Goal: Task Accomplishment & Management: Use online tool/utility

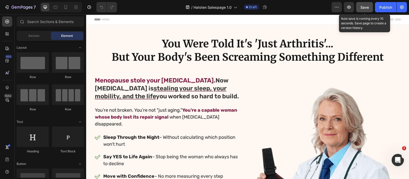
click at [361, 7] on span "Save" at bounding box center [365, 7] width 8 height 4
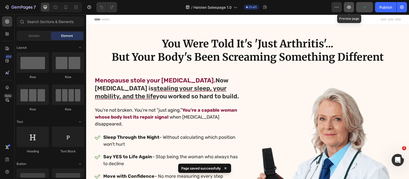
click at [352, 8] on icon "button" at bounding box center [348, 7] width 5 height 5
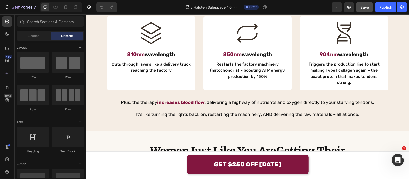
scroll to position [893, 0]
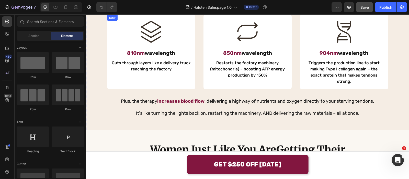
click at [196, 66] on div "Icon 810nm wavelength Text Block Cuts through layers like a delivery truck reac…" at bounding box center [247, 52] width 281 height 74
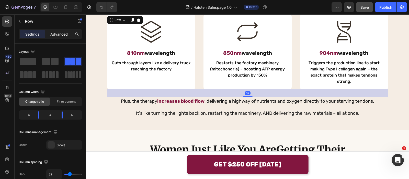
click at [60, 30] on div "Advanced" at bounding box center [59, 34] width 26 height 8
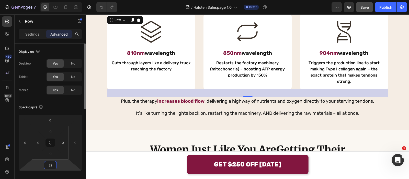
click at [50, 164] on input "32" at bounding box center [50, 165] width 10 height 8
type input "48"
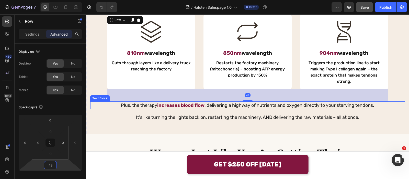
click at [167, 103] on div "Plus, the therapy increases blood flow , delivering a highway of nutrients and …" at bounding box center [247, 105] width 315 height 8
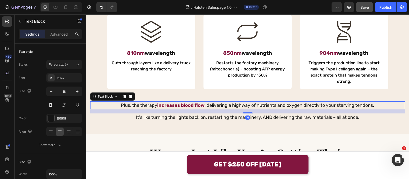
click at [60, 29] on div "Settings Advanced" at bounding box center [50, 34] width 63 height 10
click at [63, 31] on div "Advanced" at bounding box center [59, 34] width 26 height 8
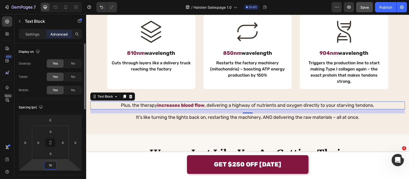
click at [53, 162] on input "16" at bounding box center [50, 165] width 10 height 8
type input "8"
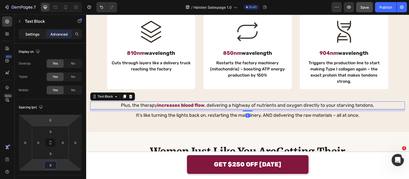
click at [37, 34] on p "Settings" at bounding box center [32, 33] width 14 height 5
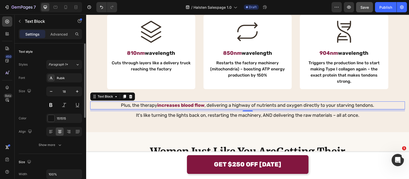
click at [55, 140] on button "Show more" at bounding box center [50, 144] width 63 height 9
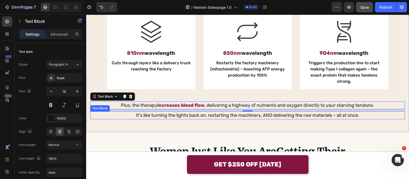
click at [142, 112] on p "It's like turning the lights back on, restarting the machinery, AND delivering …" at bounding box center [248, 115] width 314 height 7
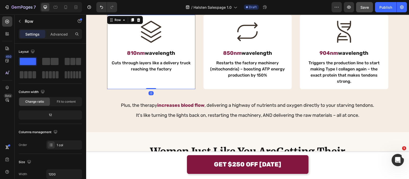
click at [197, 72] on div "Icon 810nm wavelength Text Block Cuts through layers like a delivery truck reac…" at bounding box center [247, 52] width 281 height 74
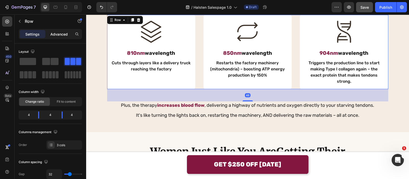
click at [66, 32] on p "Advanced" at bounding box center [58, 33] width 17 height 5
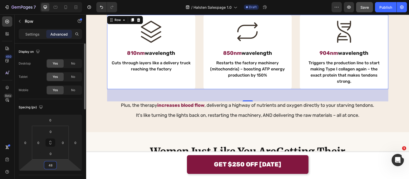
click at [54, 164] on input "48" at bounding box center [50, 165] width 10 height 8
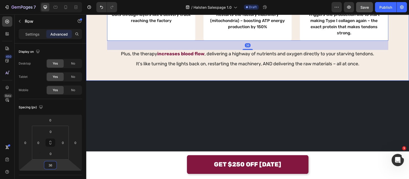
scroll to position [814, 0]
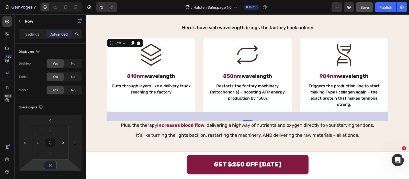
type input "36"
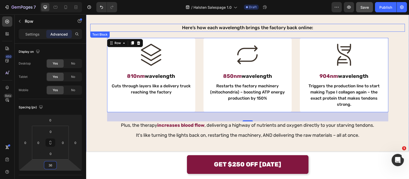
click at [171, 27] on p "Here’s how each wavelength brings the factory back online:" at bounding box center [248, 27] width 314 height 7
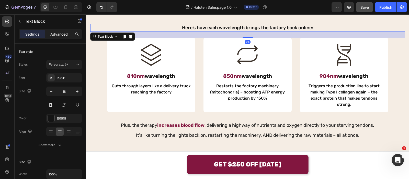
click at [59, 34] on p "Advanced" at bounding box center [58, 33] width 17 height 5
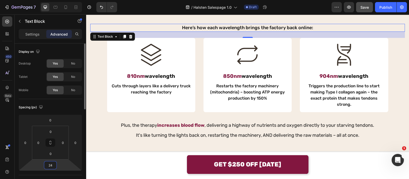
click at [50, 167] on input "24" at bounding box center [50, 165] width 10 height 8
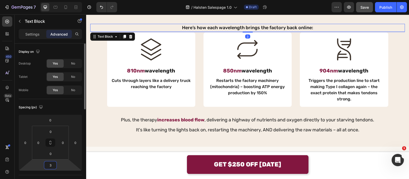
type input "36"
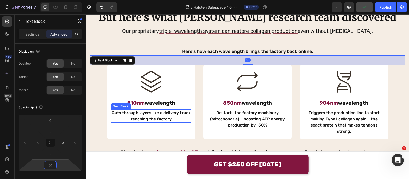
scroll to position [799, 0]
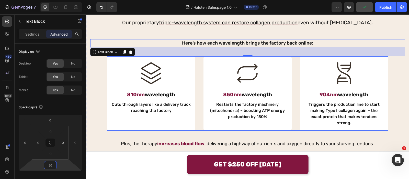
click at [197, 101] on div "Icon 810nm wavelength Text Block Cuts through layers like a delivery truck reac…" at bounding box center [247, 93] width 281 height 74
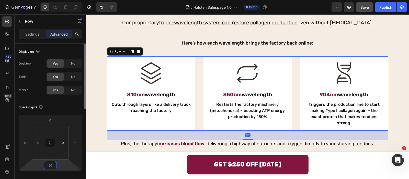
click at [55, 167] on input "36" at bounding box center [50, 165] width 10 height 8
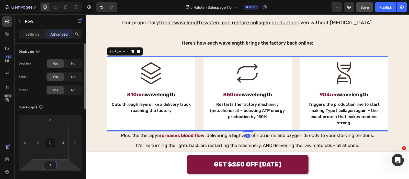
type input "48"
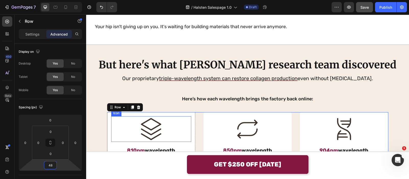
scroll to position [800, 0]
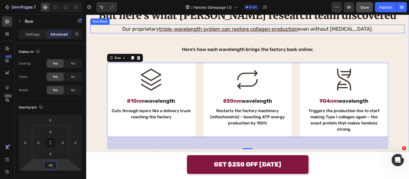
click at [124, 33] on p "Our proprietary triple-wavelength system can restore collagen production even w…" at bounding box center [248, 29] width 314 height 8
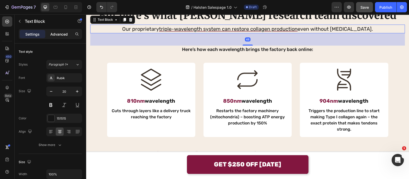
click at [65, 36] on p "Advanced" at bounding box center [58, 33] width 17 height 5
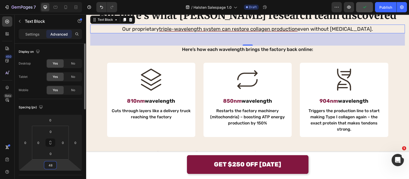
click at [52, 163] on input "48" at bounding box center [50, 165] width 10 height 8
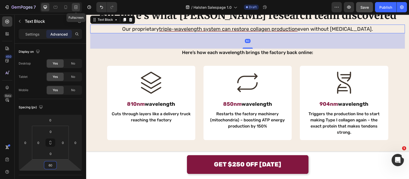
type input "60"
click at [78, 3] on div at bounding box center [76, 7] width 8 height 8
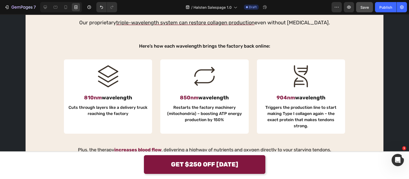
scroll to position [837, 0]
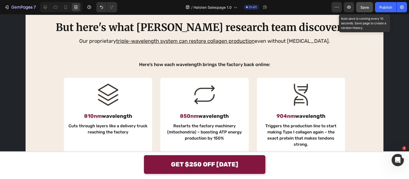
click at [360, 7] on button "Save" at bounding box center [364, 7] width 17 height 10
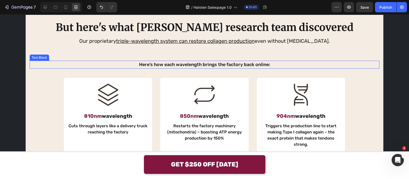
click at [128, 62] on p "Here’s how each wavelength brings the factory back online:" at bounding box center [204, 64] width 349 height 7
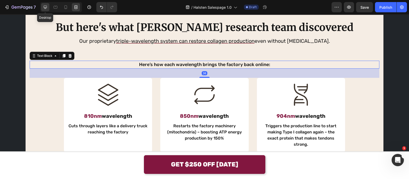
click at [47, 4] on div at bounding box center [45, 7] width 8 height 8
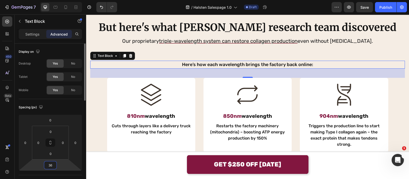
click at [52, 164] on input "36" at bounding box center [50, 165] width 10 height 8
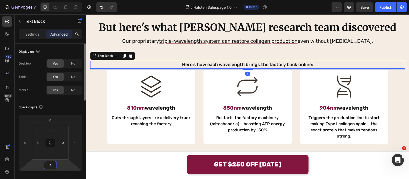
type input "48"
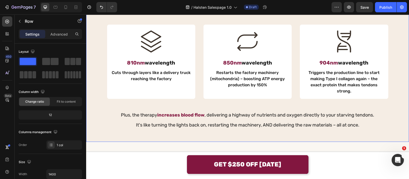
click at [194, 25] on div "But here's what Dr. Mitchell's research team discovered Text Block Our propriet…" at bounding box center [247, 46] width 315 height 165
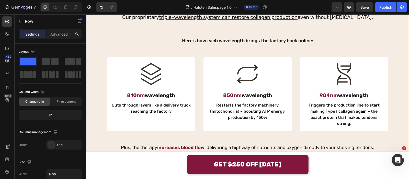
scroll to position [861, 0]
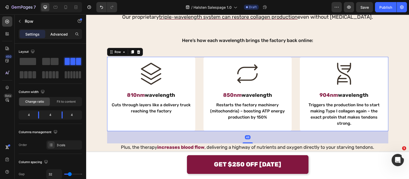
click at [60, 32] on p "Advanced" at bounding box center [58, 33] width 17 height 5
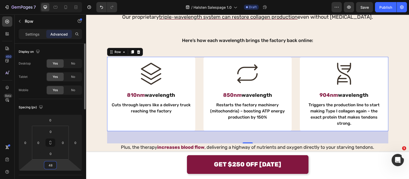
click at [53, 164] on input "48" at bounding box center [50, 165] width 10 height 8
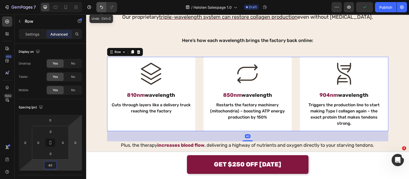
click at [101, 9] on icon "Undo/Redo" at bounding box center [101, 7] width 5 height 5
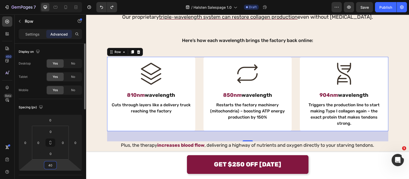
click at [55, 163] on input "40" at bounding box center [50, 165] width 10 height 8
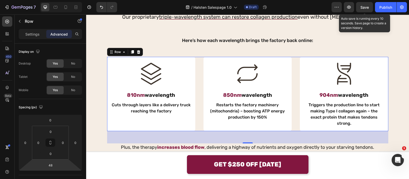
click at [367, 9] on span "Save" at bounding box center [365, 7] width 8 height 4
click at [51, 162] on input "48" at bounding box center [50, 165] width 10 height 8
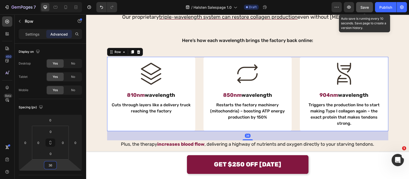
click at [362, 3] on button "Save" at bounding box center [364, 7] width 17 height 10
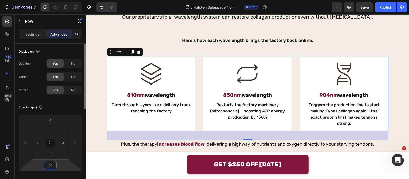
click at [49, 165] on input "36" at bounding box center [50, 165] width 10 height 8
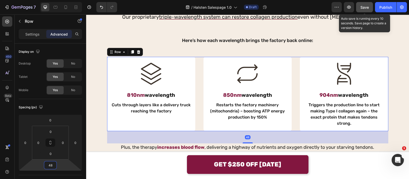
type input "48"
click at [365, 2] on button "Save" at bounding box center [364, 7] width 17 height 10
click at [357, 6] on button "Save" at bounding box center [364, 7] width 17 height 10
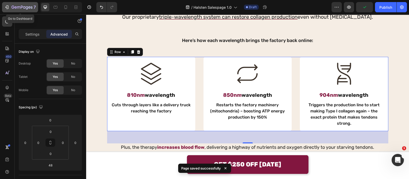
click at [34, 6] on p "7" at bounding box center [34, 7] width 2 height 6
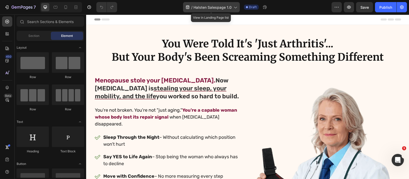
click at [230, 10] on div "/ Halsten Salespage 1.0" at bounding box center [211, 7] width 57 height 10
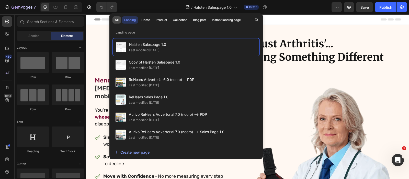
click at [120, 18] on button "All" at bounding box center [117, 19] width 8 height 7
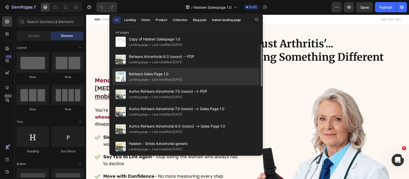
scroll to position [24, 0]
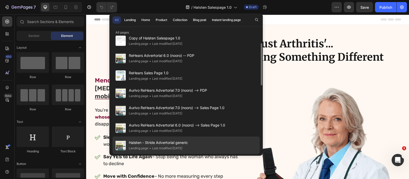
click at [187, 142] on span "Halsten - Stride Advertorial generic" at bounding box center [158, 142] width 59 height 6
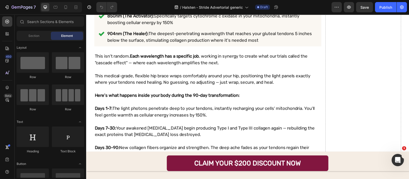
scroll to position [1501, 0]
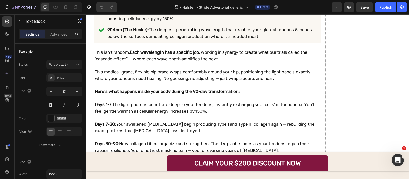
drag, startPoint x: 120, startPoint y: 119, endPoint x: 90, endPoint y: 120, distance: 30.7
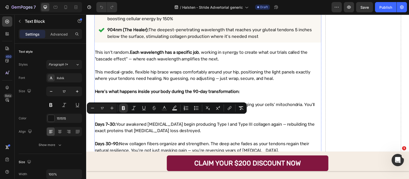
copy strong "Halsten Stride"
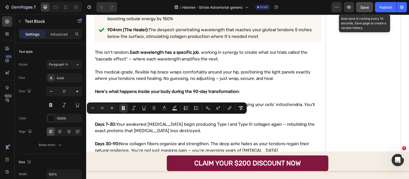
click at [359, 6] on button "Save" at bounding box center [364, 7] width 17 height 10
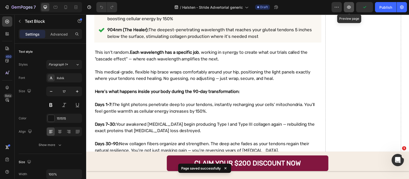
click at [351, 8] on icon "button" at bounding box center [349, 7] width 4 height 3
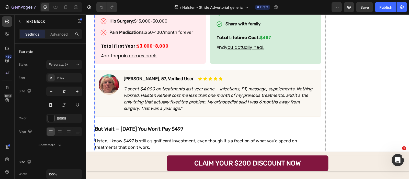
scroll to position [2214, 0]
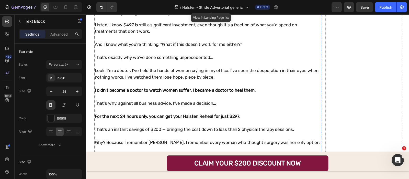
scroll to position [2353, 0]
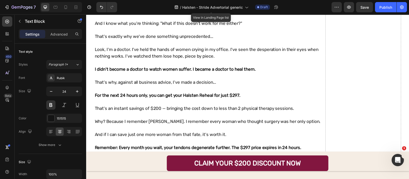
drag, startPoint x: 167, startPoint y: 102, endPoint x: 139, endPoint y: 104, distance: 29.0
drag, startPoint x: 138, startPoint y: 102, endPoint x: 166, endPoint y: 103, distance: 27.4
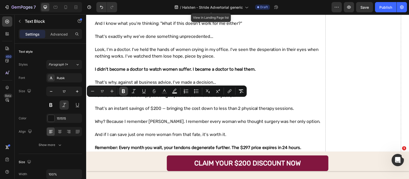
click at [127, 91] on button "Bold" at bounding box center [123, 90] width 9 height 9
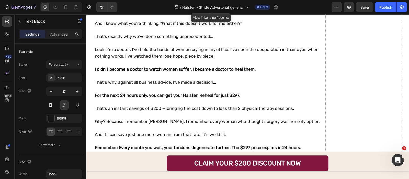
drag, startPoint x: 139, startPoint y: 102, endPoint x: 165, endPoint y: 102, distance: 25.8
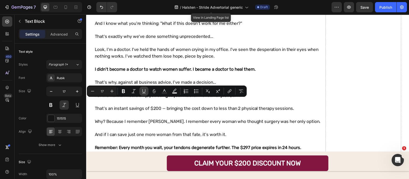
copy p "Halsten Stride"
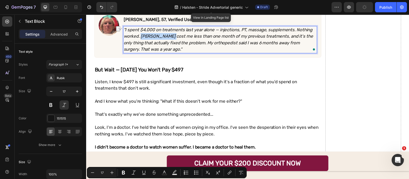
scroll to position [2272, 0]
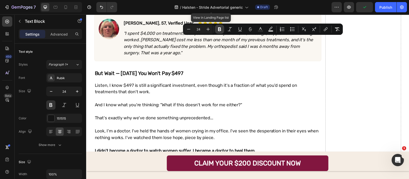
drag, startPoint x: 221, startPoint y: 31, endPoint x: 122, endPoint y: 55, distance: 102.3
click at [221, 31] on icon "Editor contextual toolbar" at bounding box center [219, 29] width 5 height 5
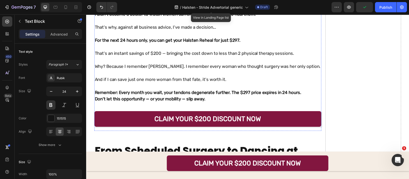
scroll to position [2508, 0]
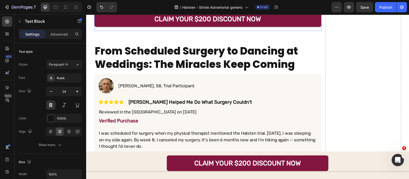
drag, startPoint x: 210, startPoint y: 85, endPoint x: 181, endPoint y: 85, distance: 29.4
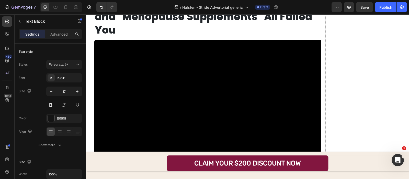
scroll to position [2838, 0]
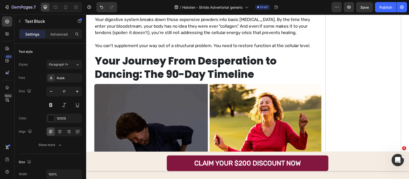
scroll to position [3133, 0]
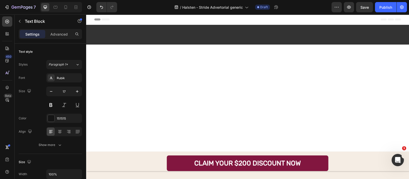
drag, startPoint x: 86, startPoint y: 14, endPoint x: 267, endPoint y: 57, distance: 185.7
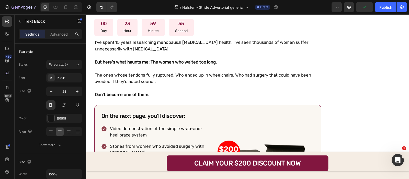
scroll to position [4326, 0]
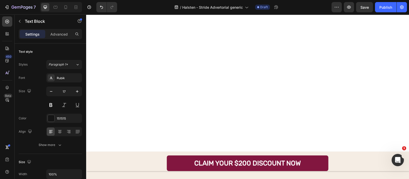
scroll to position [4689, 0]
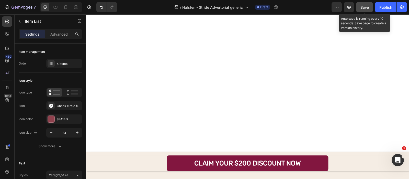
click at [364, 6] on span "Save" at bounding box center [365, 7] width 8 height 4
click at [357, 9] on button "Save" at bounding box center [364, 7] width 17 height 10
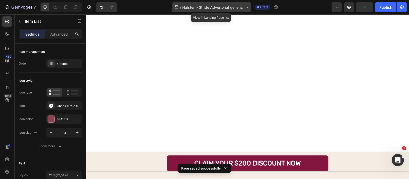
click at [208, 6] on span "Halsten - Stride Advertorial generic" at bounding box center [212, 7] width 61 height 5
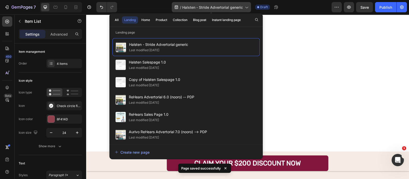
click at [208, 6] on span "Halsten - Stride Advertorial generic" at bounding box center [212, 7] width 61 height 5
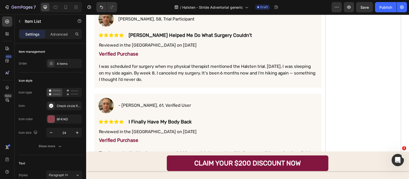
scroll to position [2516, 0]
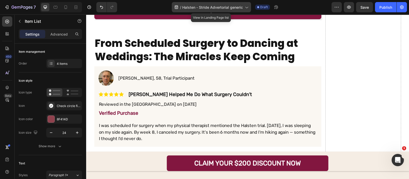
click at [200, 7] on span "Halsten - Stride Advertorial generic" at bounding box center [212, 7] width 61 height 5
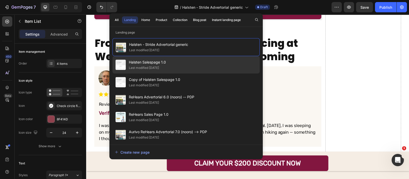
click at [174, 73] on div "Halsten Salespage 1.0 Last modified 2 days ago" at bounding box center [186, 81] width 147 height 17
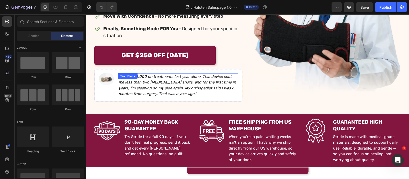
scroll to position [192, 0]
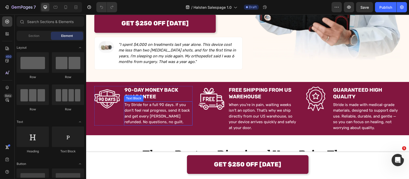
click at [136, 102] on p "Try Stride for a full 90 days. If you don’t feel real progress, send it back an…" at bounding box center [159, 113] width 68 height 23
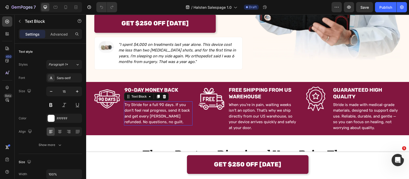
click at [134, 102] on p "Try Stride for a full 90 days. If you don’t feel real progress, send it back an…" at bounding box center [159, 113] width 68 height 23
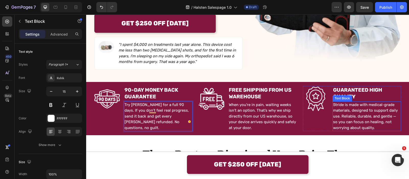
click at [342, 102] on p "Stride is made with medical-grade materials, designed to support daily use. Rel…" at bounding box center [367, 116] width 68 height 29
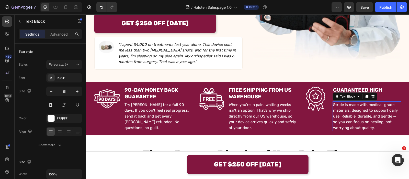
click at [338, 102] on p "Stride is made with medical-grade materials, designed to support daily use. Rel…" at bounding box center [367, 116] width 68 height 29
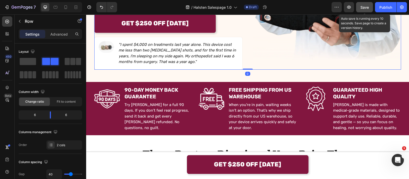
drag, startPoint x: 360, startPoint y: 5, endPoint x: 155, endPoint y: 26, distance: 205.3
click at [360, 5] on button "Save" at bounding box center [364, 7] width 17 height 10
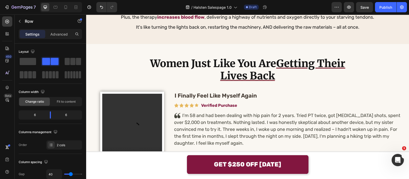
scroll to position [1023, 0]
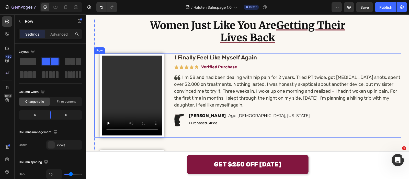
click at [260, 72] on div "I Finally Feel Like Myself Again Heading Icon Icon Icon Icon Icon Icon List Ver…" at bounding box center [287, 95] width 227 height 84
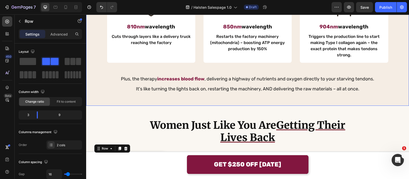
scroll to position [927, 0]
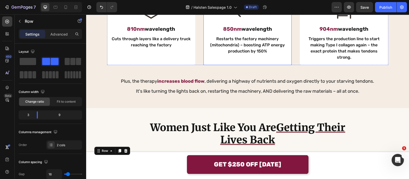
click at [259, 55] on div "Icon 850nm wavelength Text Block Restarts the factory machinery (mitochondria) …" at bounding box center [248, 28] width 88 height 74
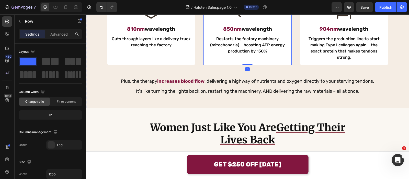
click at [198, 44] on div "Icon 810nm wavelength Text Block Cuts through layers like a delivery truck reac…" at bounding box center [247, 28] width 281 height 74
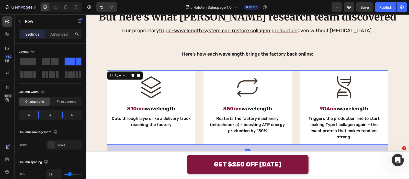
scroll to position [777, 0]
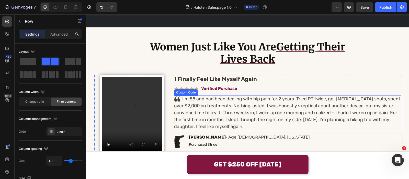
scroll to position [1065, 0]
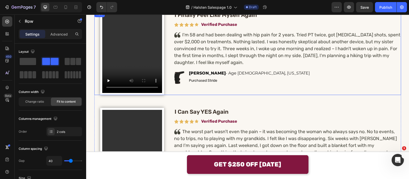
click at [170, 37] on div "Video Row I Finally Feel Like Myself Again Heading Icon Icon Icon Icon Icon Ico…" at bounding box center [247, 53] width 307 height 84
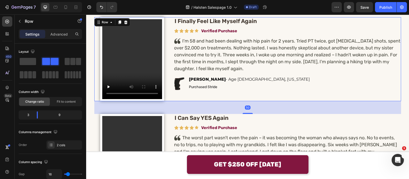
scroll to position [937, 0]
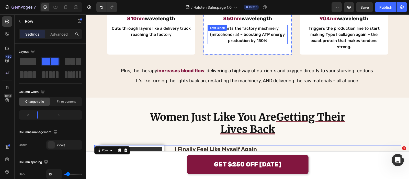
click at [219, 37] on p "Restarts the factory machinery (mitochondria) – boosting ATP energy production …" at bounding box center [247, 34] width 79 height 18
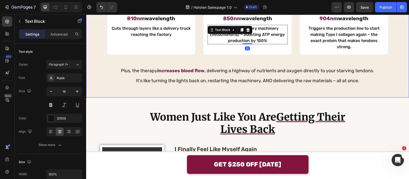
scroll to position [969, 0]
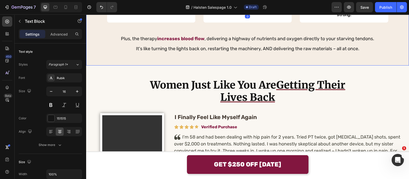
click at [247, 45] on p "It's like turning the lights back on, restarting the machinery, AND delivering …" at bounding box center [248, 48] width 314 height 7
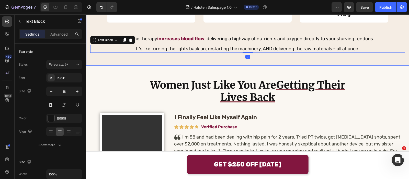
click at [203, 35] on p "Plus, the therapy increases blood flow , delivering a highway of nutrients and …" at bounding box center [248, 38] width 314 height 7
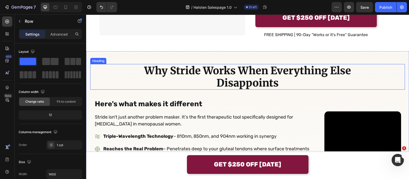
scroll to position [1481, 0]
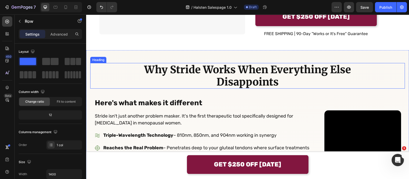
click at [181, 71] on h2 "Why Stride Works When Everything Else Disappoints" at bounding box center [248, 76] width 252 height 26
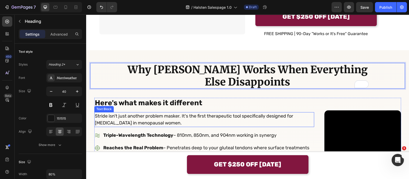
click at [97, 126] on p "Stride isn't just another problem masker. It's the first therapeutic tool speci…" at bounding box center [204, 120] width 219 height 14
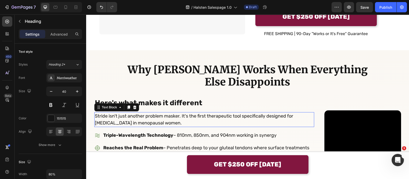
click at [97, 126] on p "Stride isn't just another problem masker. It's the first therapeutic tool speci…" at bounding box center [204, 120] width 219 height 14
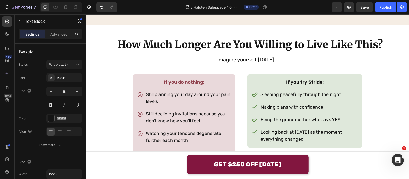
scroll to position [2964, 0]
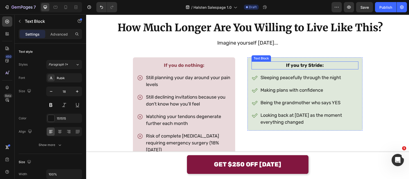
click at [313, 66] on p "If you try Stride:" at bounding box center [305, 65] width 106 height 7
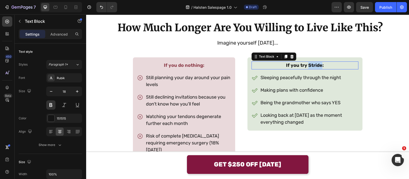
click at [313, 66] on p "If you try Stride:" at bounding box center [305, 65] width 106 height 7
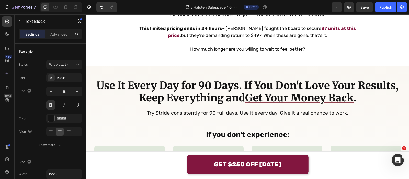
scroll to position [3157, 0]
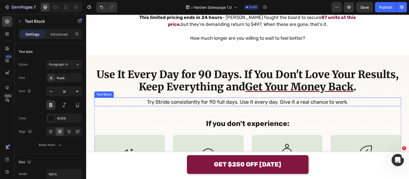
click at [160, 99] on p "Try Stride consistently for 90 full days. Use it every day. Give it a real chan…" at bounding box center [248, 102] width 306 height 8
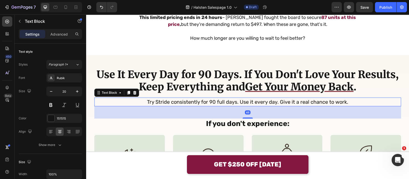
click at [160, 99] on p "Try Stride consistently for 90 full days. Use it every day. Give it a real chan…" at bounding box center [248, 102] width 306 height 8
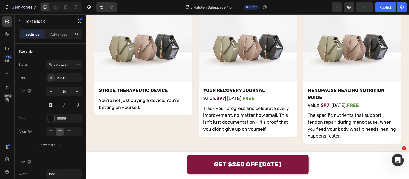
scroll to position [3459, 0]
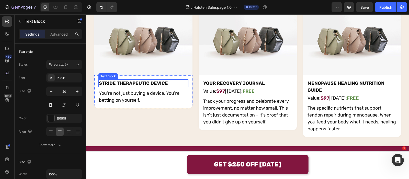
click at [106, 80] on p "STRIDE THERAPEUTIC DEVICE" at bounding box center [143, 83] width 89 height 7
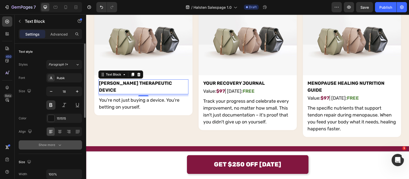
click at [65, 144] on button "Show more" at bounding box center [50, 144] width 63 height 9
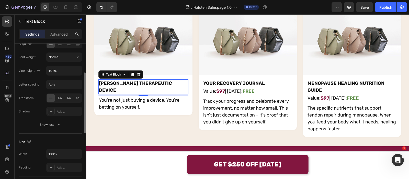
scroll to position [88, 0]
click at [58, 96] on span "AA" at bounding box center [60, 97] width 5 height 5
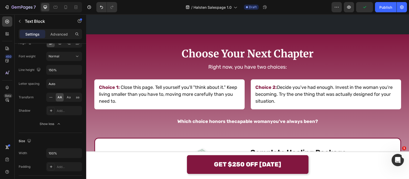
scroll to position [3680, 0]
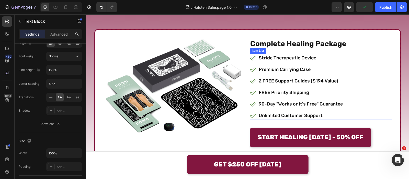
click at [261, 54] on div "Stride Therapeutic Device" at bounding box center [301, 58] width 86 height 8
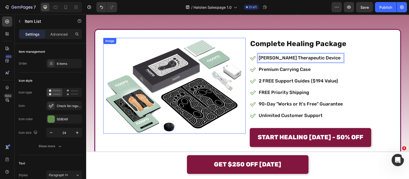
scroll to position [3694, 0]
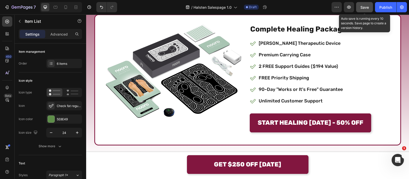
click at [363, 8] on span "Save" at bounding box center [365, 7] width 8 height 4
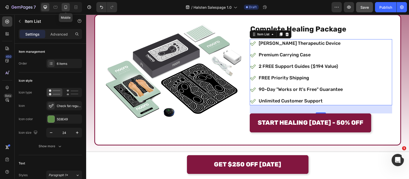
click at [66, 6] on icon at bounding box center [65, 7] width 5 height 5
type input "16"
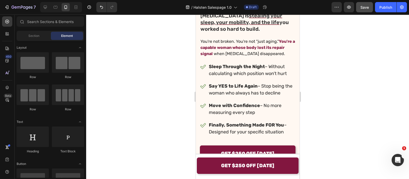
scroll to position [93, 0]
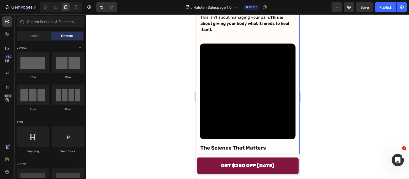
scroll to position [2722, 0]
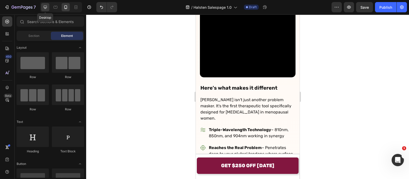
click at [46, 5] on icon at bounding box center [45, 7] width 5 height 5
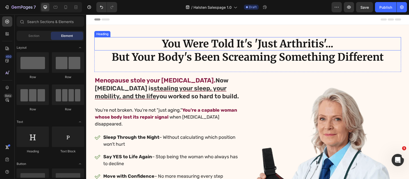
scroll to position [14, 0]
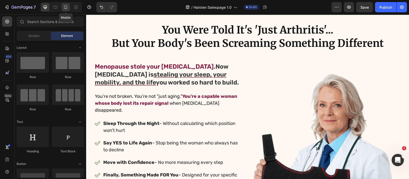
click at [67, 6] on icon at bounding box center [65, 7] width 5 height 5
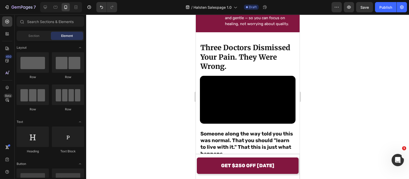
scroll to position [553, 0]
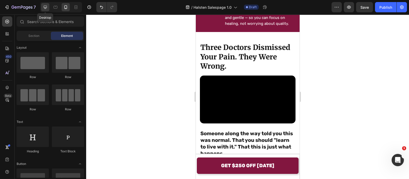
click at [47, 7] on icon at bounding box center [45, 7] width 5 height 5
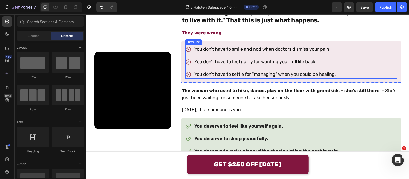
scroll to position [529, 0]
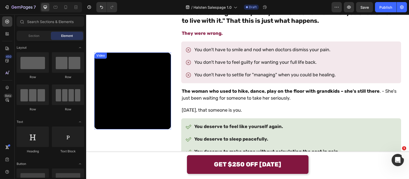
click at [171, 90] on video at bounding box center [132, 90] width 77 height 77
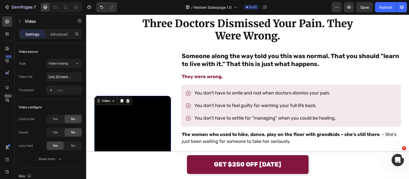
scroll to position [480, 0]
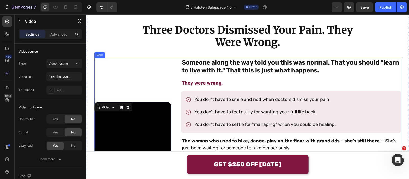
click at [171, 75] on div "Video 0 Row" at bounding box center [132, 140] width 77 height 165
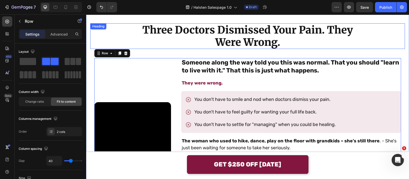
click at [257, 31] on h2 "Three Doctors Dismissed Your Pain. They Were Wrong." at bounding box center [248, 36] width 220 height 26
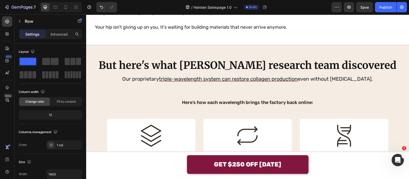
scroll to position [759, 0]
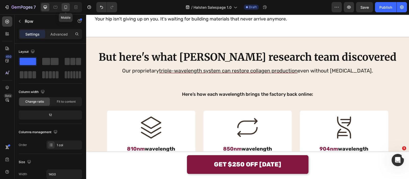
click at [66, 6] on icon at bounding box center [65, 7] width 3 height 4
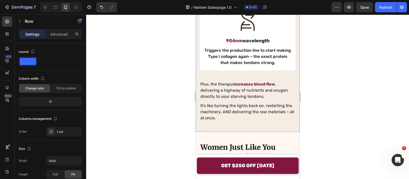
scroll to position [1554, 0]
click at [45, 5] on icon at bounding box center [45, 7] width 5 height 5
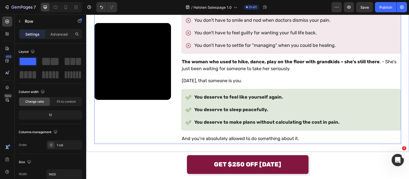
scroll to position [660, 0]
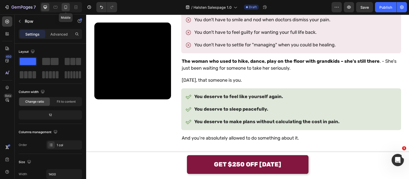
click at [65, 6] on icon at bounding box center [65, 7] width 3 height 4
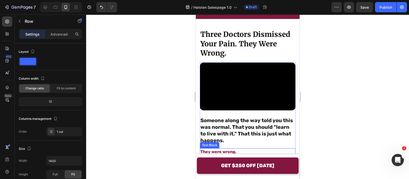
scroll to position [583, 0]
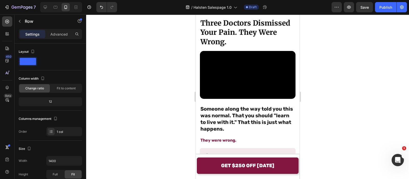
click at [177, 70] on div at bounding box center [247, 96] width 323 height 164
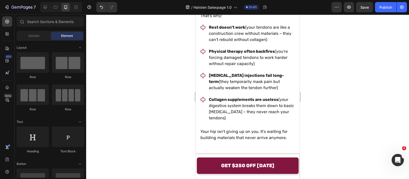
scroll to position [1277, 0]
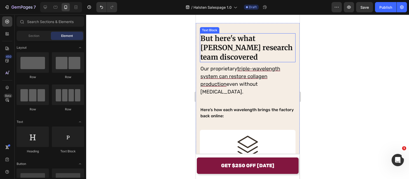
click at [233, 62] on strong "But here's what [PERSON_NAME] research team discovered" at bounding box center [246, 48] width 92 height 28
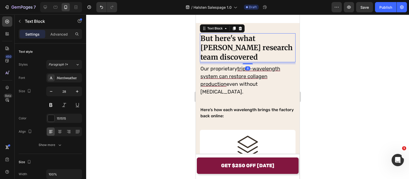
click at [253, 54] on strong "But here's what [PERSON_NAME] research team discovered" at bounding box center [246, 48] width 92 height 28
click at [177, 42] on div at bounding box center [247, 96] width 323 height 164
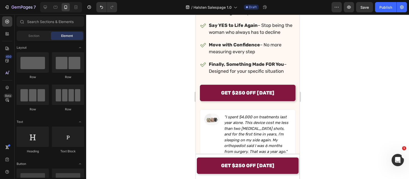
scroll to position [312, 0]
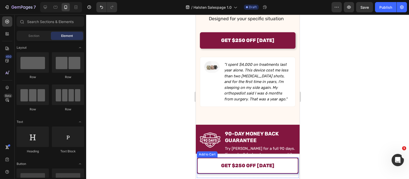
click at [230, 157] on button "GET $250 OFF [DATE]" at bounding box center [248, 165] width 102 height 16
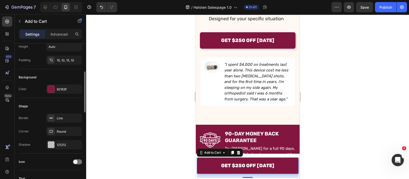
scroll to position [100, 0]
click at [64, 84] on div "82163F" at bounding box center [64, 88] width 36 height 9
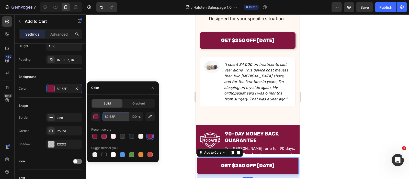
click at [123, 116] on input "82163F" at bounding box center [116, 116] width 27 height 9
click at [151, 87] on icon "button" at bounding box center [153, 88] width 4 height 4
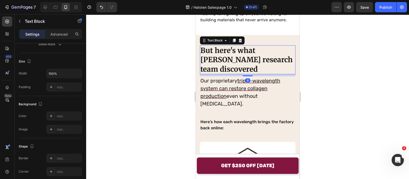
scroll to position [0, 0]
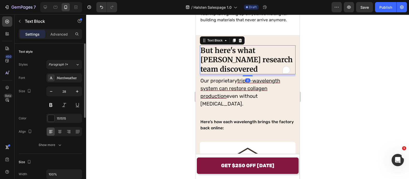
click at [262, 63] on strong "But here's what [PERSON_NAME] research team discovered" at bounding box center [246, 60] width 92 height 28
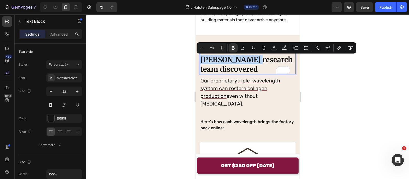
drag, startPoint x: 256, startPoint y: 60, endPoint x: 234, endPoint y: 71, distance: 24.7
click at [234, 71] on strong "But here's what [PERSON_NAME] research team discovered" at bounding box center [246, 60] width 92 height 28
click at [274, 44] on button "Text Color" at bounding box center [274, 47] width 9 height 9
type input "151515"
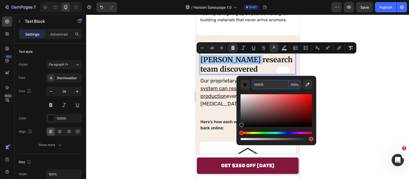
click at [262, 84] on input "151515" at bounding box center [270, 84] width 37 height 9
paste input "82163F"
type input "82163F"
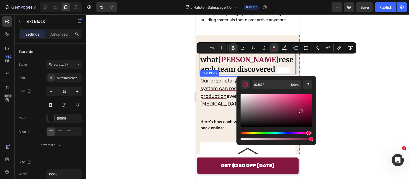
click at [142, 88] on div at bounding box center [247, 96] width 323 height 164
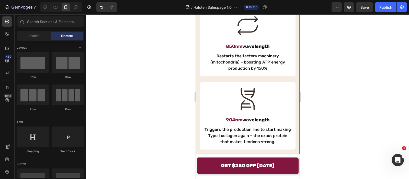
scroll to position [1545, 0]
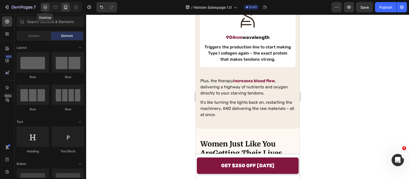
click at [45, 8] on icon at bounding box center [45, 7] width 3 height 3
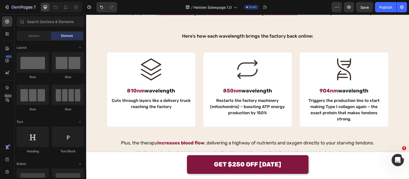
scroll to position [818, 0]
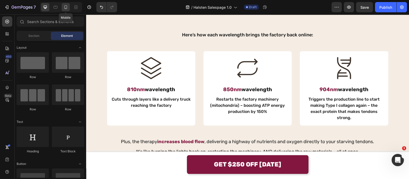
click at [63, 10] on div at bounding box center [66, 7] width 8 height 8
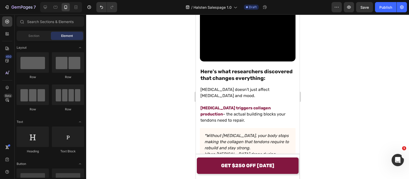
scroll to position [715, 0]
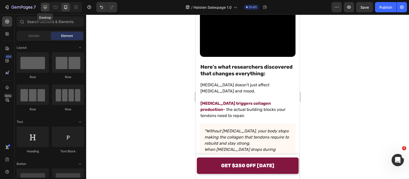
click at [49, 4] on div at bounding box center [45, 7] width 8 height 8
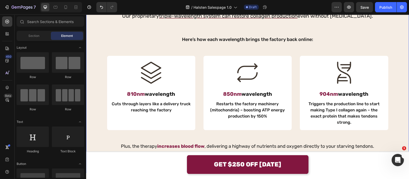
scroll to position [889, 0]
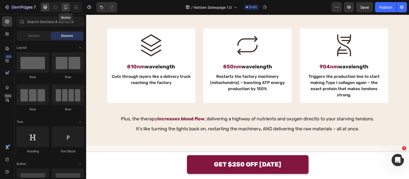
click at [66, 4] on div at bounding box center [66, 7] width 8 height 8
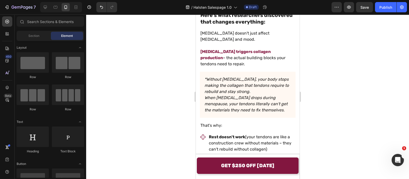
scroll to position [1046, 0]
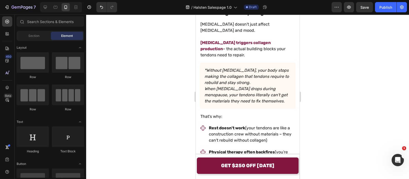
click at [252, 80] on p "*Without [MEDICAL_DATA], your body stops making the collagen that tendons requi…" at bounding box center [247, 76] width 86 height 18
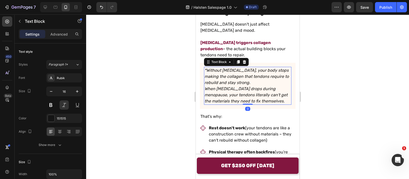
scroll to position [1075, 0]
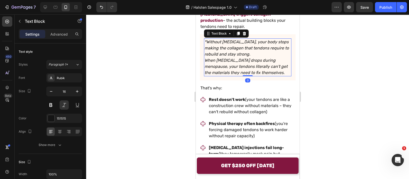
click at [180, 70] on div at bounding box center [247, 96] width 323 height 164
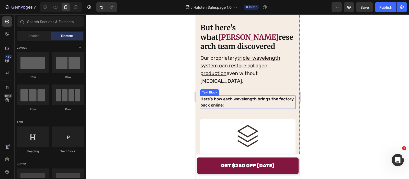
scroll to position [1298, 0]
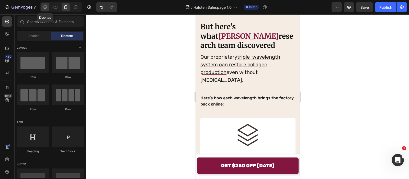
click at [44, 6] on icon at bounding box center [45, 7] width 3 height 3
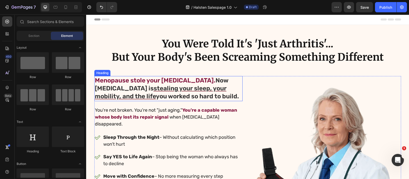
scroll to position [128, 0]
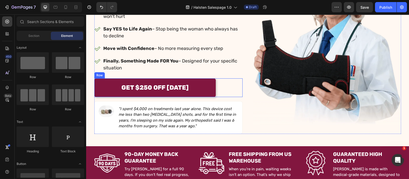
click at [297, 67] on img at bounding box center [327, 41] width 148 height 167
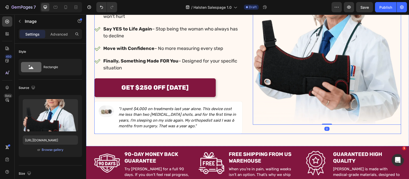
click at [246, 56] on div "Menopause stole your [MEDICAL_DATA]. Now [MEDICAL_DATA] is stealing your sleep,…" at bounding box center [247, 40] width 307 height 185
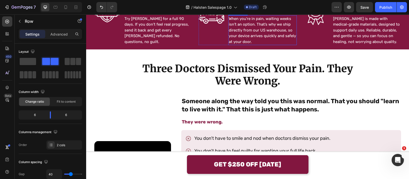
scroll to position [288, 0]
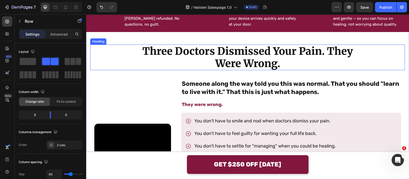
click at [231, 63] on h2 "Three Doctors Dismissed Your Pain. They Were Wrong." at bounding box center [248, 57] width 220 height 26
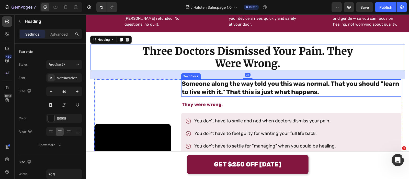
click at [281, 85] on strong "Someone along the way told you this was normal. That you should "learn to live …" at bounding box center [290, 87] width 217 height 15
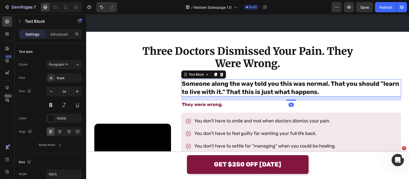
scroll to position [352, 0]
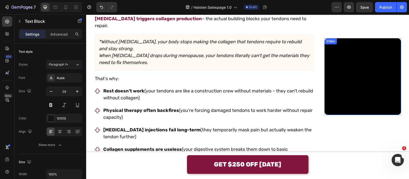
click at [325, 66] on video at bounding box center [363, 76] width 77 height 77
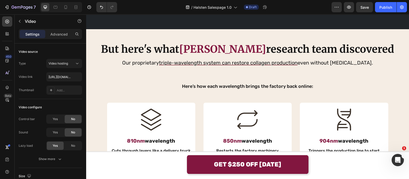
scroll to position [831, 0]
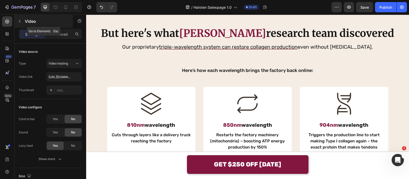
click at [32, 23] on p "Video" at bounding box center [46, 21] width 43 height 6
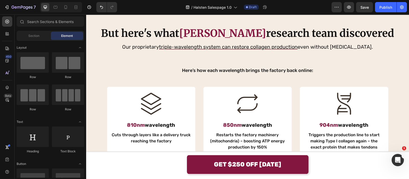
scroll to position [64, 0]
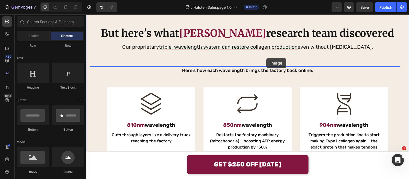
drag, startPoint x: 158, startPoint y: 163, endPoint x: 266, endPoint y: 58, distance: 149.9
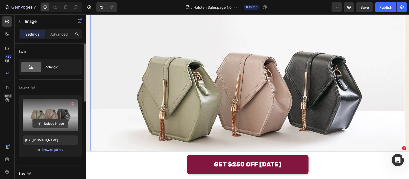
scroll to position [96, 0]
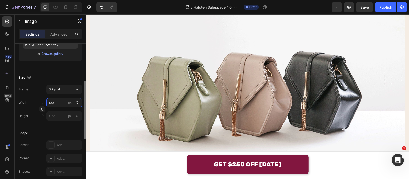
click at [66, 104] on input "100" at bounding box center [64, 102] width 36 height 9
click at [68, 100] on div "px" at bounding box center [70, 102] width 4 height 5
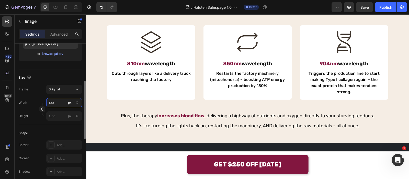
click at [61, 103] on input "100" at bounding box center [64, 102] width 36 height 9
type input "1"
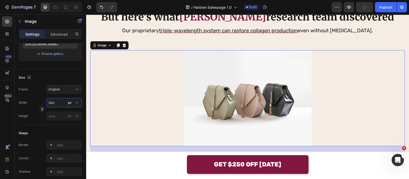
scroll to position [767, 0]
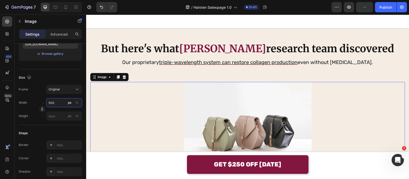
type input "500"
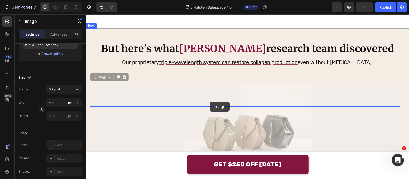
drag, startPoint x: 205, startPoint y: 108, endPoint x: 210, endPoint y: 102, distance: 7.9
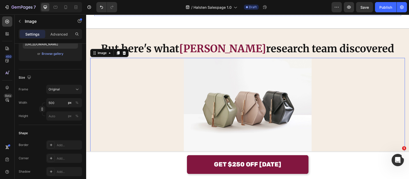
click at [238, 14] on p "Your hip isn't giving up on you. It's waiting for building materials that never…" at bounding box center [204, 10] width 219 height 7
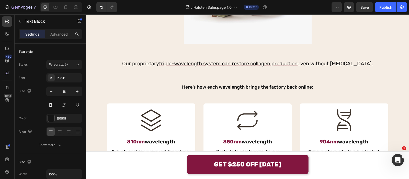
scroll to position [845, 0]
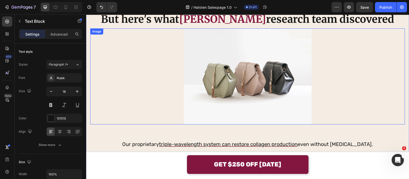
click at [220, 76] on img at bounding box center [248, 76] width 128 height 96
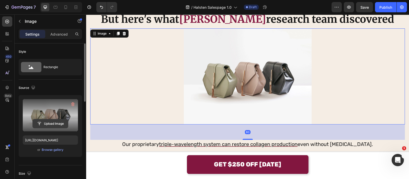
click at [52, 120] on input "file" at bounding box center [50, 123] width 35 height 9
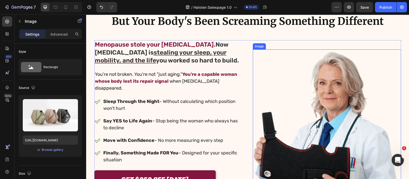
scroll to position [0, 0]
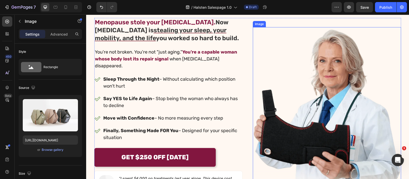
click at [299, 82] on img at bounding box center [327, 110] width 148 height 167
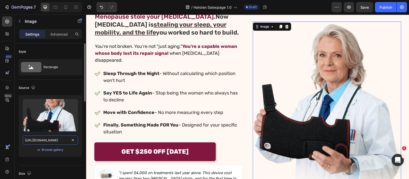
click at [48, 140] on input "[URL][DOMAIN_NAME]" at bounding box center [50, 139] width 55 height 9
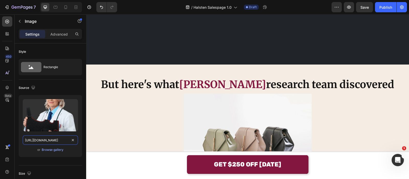
scroll to position [831, 0]
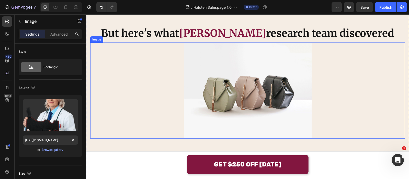
click at [227, 91] on img at bounding box center [248, 90] width 128 height 96
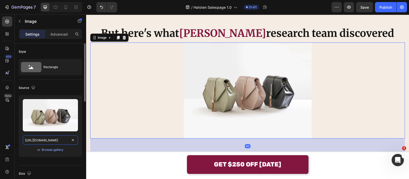
click at [50, 136] on input "[URL][DOMAIN_NAME]" at bounding box center [50, 139] width 55 height 9
paste input "0685/1444/7591/files/gempages_548746873540707559-dd4b703e-19fa-434d-a7b6-8c355a…"
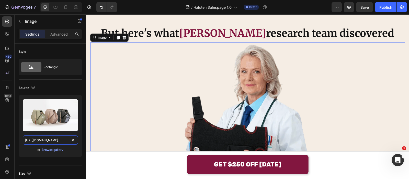
scroll to position [0, 161]
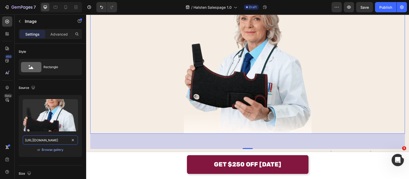
type input "[URL][DOMAIN_NAME]"
click at [205, 68] on img at bounding box center [248, 62] width 128 height 144
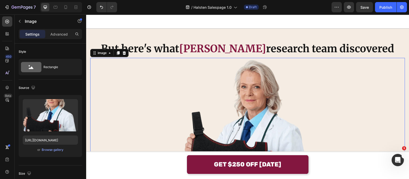
scroll to position [735, 0]
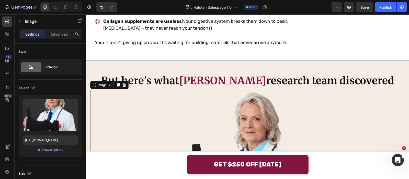
click at [205, 32] on p "Collagen supplements are useless (your digestive system breaks them down to bas…" at bounding box center [208, 25] width 210 height 14
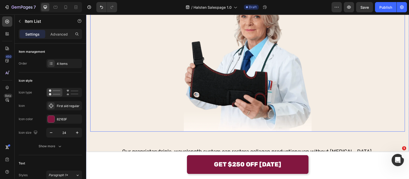
scroll to position [895, 0]
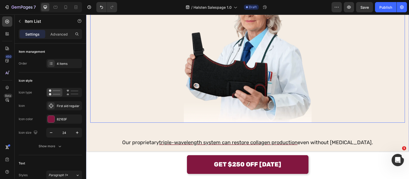
drag, startPoint x: 241, startPoint y: 61, endPoint x: 237, endPoint y: 61, distance: 4.9
click at [242, 61] on img at bounding box center [248, 51] width 128 height 144
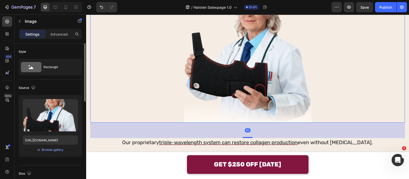
scroll to position [64, 0]
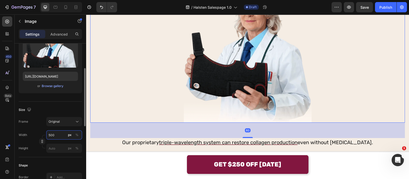
click at [60, 131] on input "500" at bounding box center [64, 134] width 36 height 9
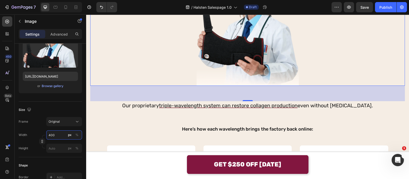
scroll to position [817, 0]
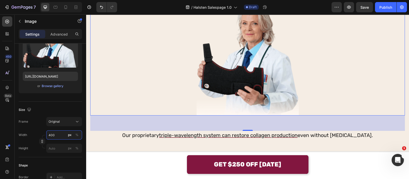
type input "400"
click at [214, 64] on img at bounding box center [248, 57] width 102 height 115
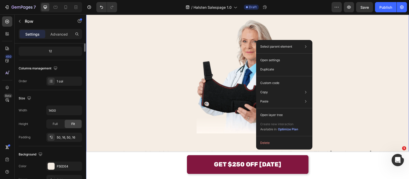
scroll to position [0, 0]
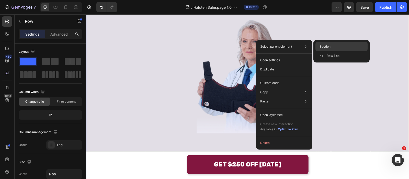
click at [323, 47] on span "Section" at bounding box center [325, 46] width 11 height 5
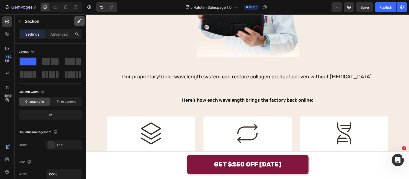
scroll to position [804, 0]
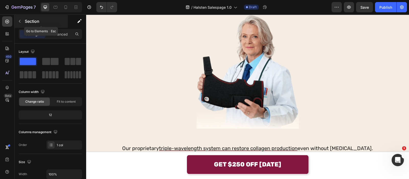
click at [44, 23] on p "Section" at bounding box center [46, 21] width 42 height 6
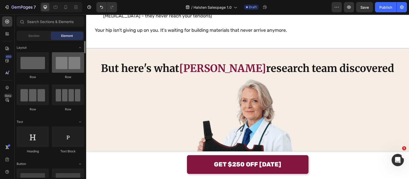
scroll to position [797, 0]
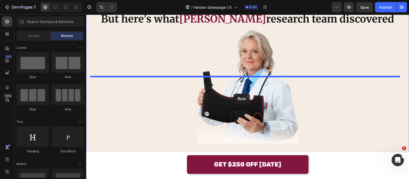
drag, startPoint x: 152, startPoint y: 86, endPoint x: 202, endPoint y: 110, distance: 55.4
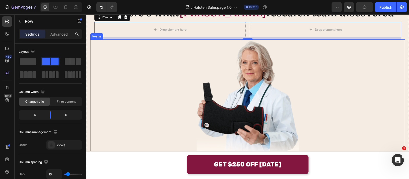
scroll to position [803, 0]
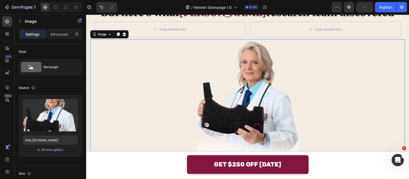
click at [136, 113] on div at bounding box center [247, 96] width 315 height 115
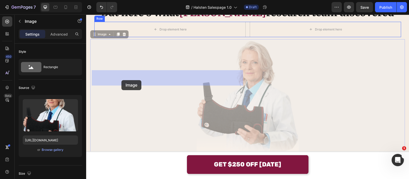
drag, startPoint x: 107, startPoint y: 81, endPoint x: 111, endPoint y: 81, distance: 3.8
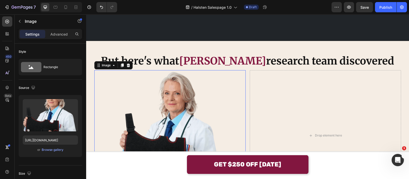
scroll to position [875, 0]
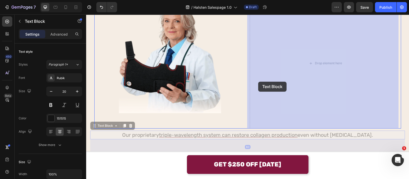
drag, startPoint x: 112, startPoint y: 124, endPoint x: 260, endPoint y: 81, distance: 154.2
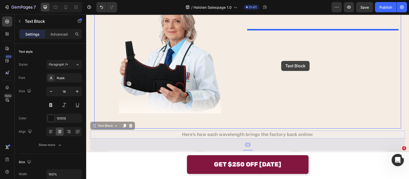
drag, startPoint x: 113, startPoint y: 125, endPoint x: 281, endPoint y: 61, distance: 179.9
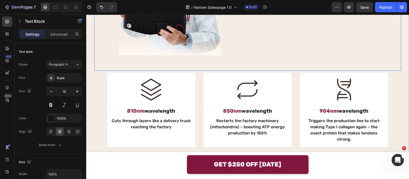
scroll to position [884, 0]
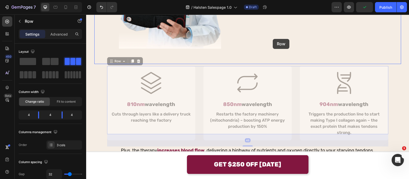
drag, startPoint x: 119, startPoint y: 59, endPoint x: 280, endPoint y: 39, distance: 162.0
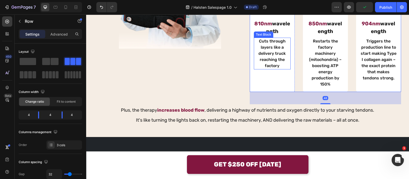
scroll to position [811, 0]
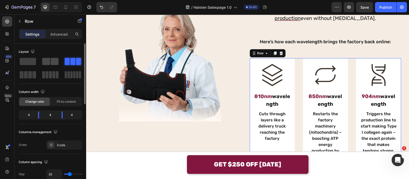
click at [54, 61] on span at bounding box center [55, 61] width 8 height 7
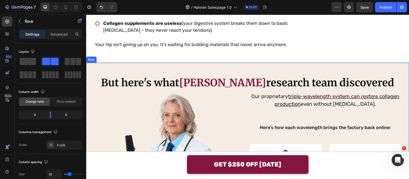
scroll to position [776, 0]
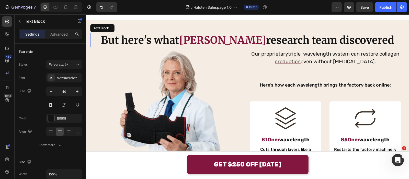
click at [187, 47] on strong "[PERSON_NAME]" at bounding box center [222, 40] width 87 height 13
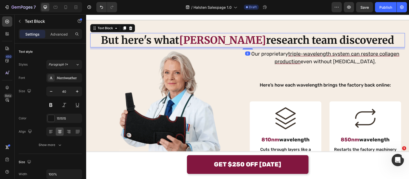
click at [179, 47] on strong "But here's what" at bounding box center [140, 40] width 78 height 13
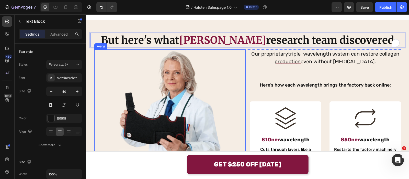
click at [134, 132] on img at bounding box center [170, 106] width 102 height 115
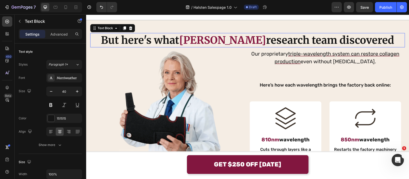
click at [158, 47] on strong "But here's what" at bounding box center [140, 40] width 78 height 13
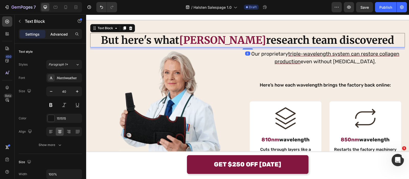
click at [63, 31] on div "Advanced" at bounding box center [59, 34] width 26 height 8
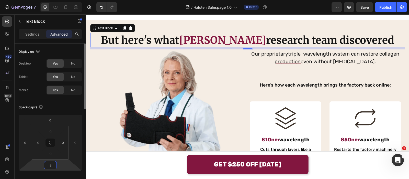
click at [54, 162] on input "8" at bounding box center [50, 165] width 10 height 8
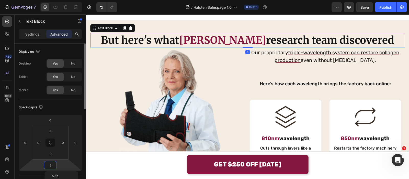
type input "32"
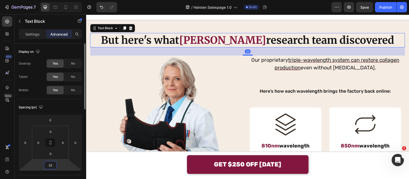
click at [54, 162] on input "32" at bounding box center [50, 165] width 10 height 8
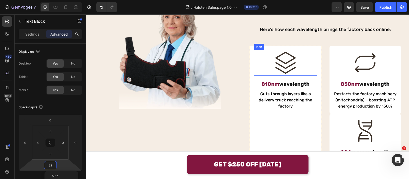
scroll to position [908, 0]
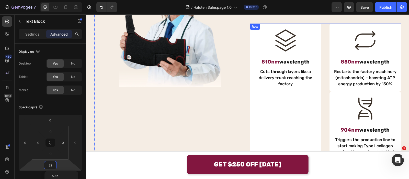
click at [320, 65] on div "Icon 810nm wavelength Text Block Cuts through layers like a delivery truck reac…" at bounding box center [325, 95] width 151 height 142
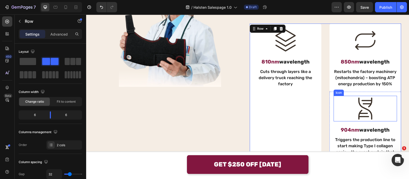
scroll to position [924, 0]
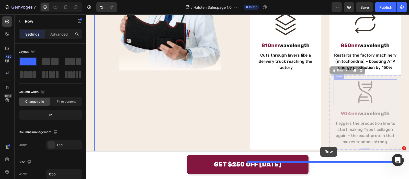
drag, startPoint x: 338, startPoint y: 72, endPoint x: 320, endPoint y: 147, distance: 76.5
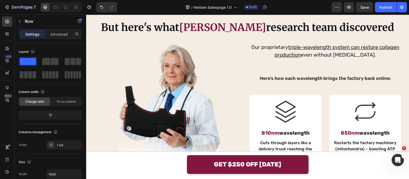
scroll to position [804, 0]
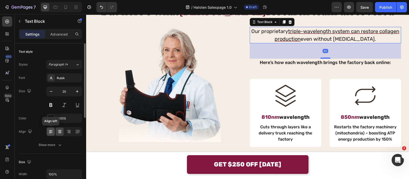
drag, startPoint x: 50, startPoint y: 130, endPoint x: 116, endPoint y: 94, distance: 75.3
click at [50, 130] on icon at bounding box center [50, 131] width 5 height 5
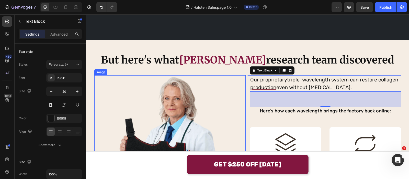
scroll to position [835, 0]
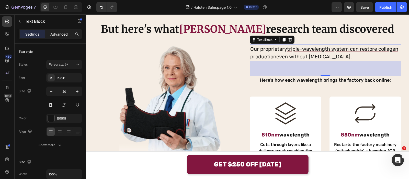
click at [59, 35] on p "Advanced" at bounding box center [58, 33] width 17 height 5
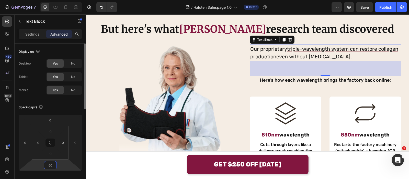
click at [53, 166] on input "60" at bounding box center [50, 165] width 10 height 8
type input "24"
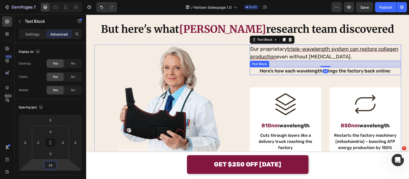
click at [254, 72] on p "Here’s how each wavelength brings the factory back online:" at bounding box center [325, 71] width 150 height 7
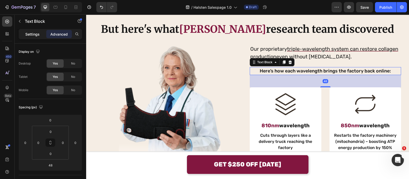
click at [33, 35] on p "Settings" at bounding box center [32, 33] width 14 height 5
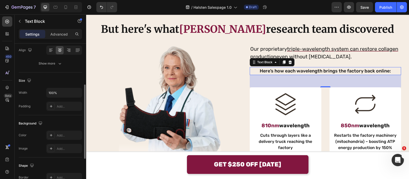
scroll to position [82, 0]
click at [52, 49] on icon at bounding box center [50, 49] width 5 height 5
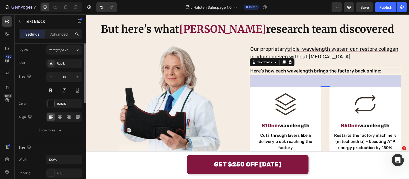
scroll to position [0, 0]
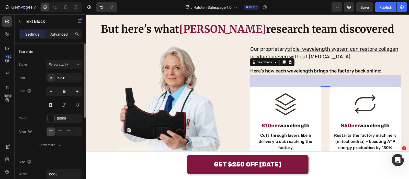
click at [60, 35] on p "Advanced" at bounding box center [58, 33] width 17 height 5
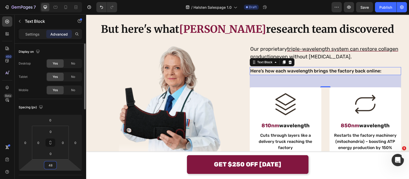
click at [53, 166] on input "48" at bounding box center [50, 165] width 10 height 8
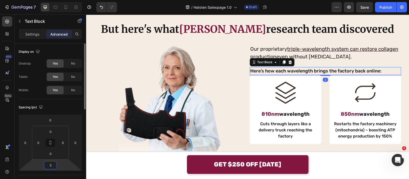
type input "32"
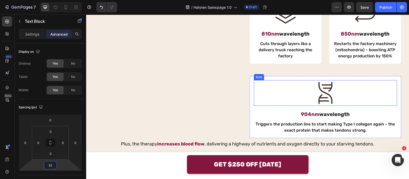
scroll to position [923, 0]
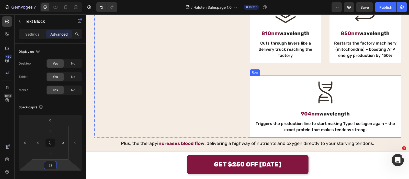
click at [279, 77] on div "Icon 904nm wavelength Text Block Triggers the production line to start making T…" at bounding box center [325, 106] width 151 height 62
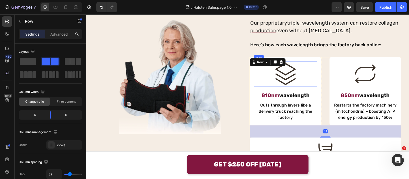
scroll to position [860, 0]
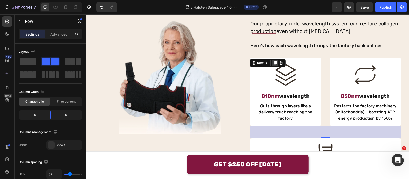
click at [273, 61] on icon at bounding box center [275, 63] width 4 height 4
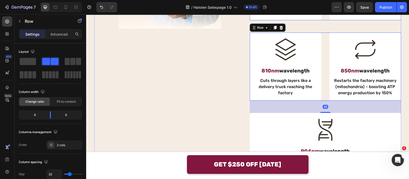
scroll to position [978, 0]
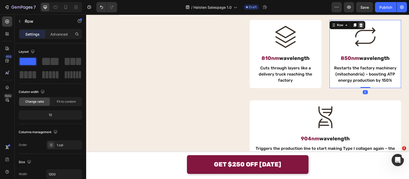
click at [359, 26] on icon at bounding box center [360, 25] width 3 height 4
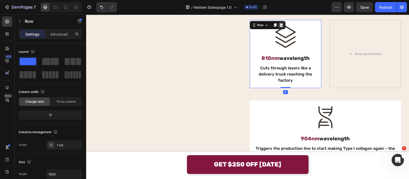
click at [279, 25] on icon at bounding box center [280, 25] width 3 height 4
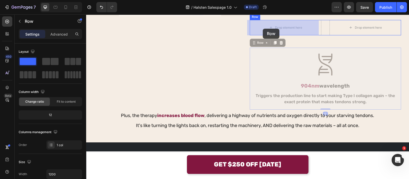
drag, startPoint x: 263, startPoint y: 44, endPoint x: 263, endPoint y: 31, distance: 13.3
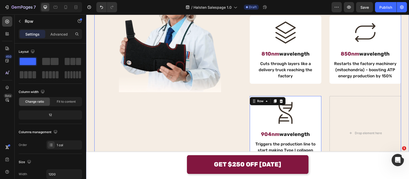
scroll to position [999, 0]
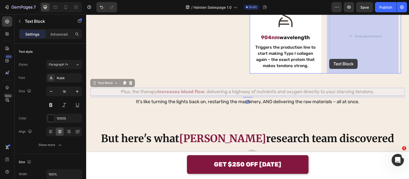
drag, startPoint x: 111, startPoint y: 82, endPoint x: 332, endPoint y: 57, distance: 222.8
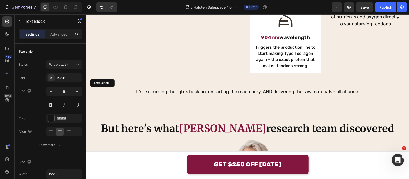
click at [194, 93] on p "It's like turning the lights back on, restarting the machinery, AND delivering …" at bounding box center [248, 91] width 314 height 7
click at [121, 88] on p "It's like turning the lights back on, restarting the machinery, AND delivering …" at bounding box center [248, 91] width 314 height 7
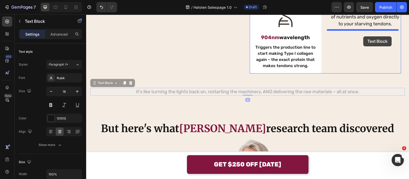
drag, startPoint x: 113, startPoint y: 83, endPoint x: 363, endPoint y: 37, distance: 254.2
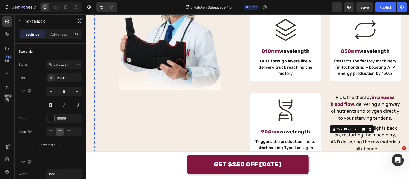
scroll to position [934, 0]
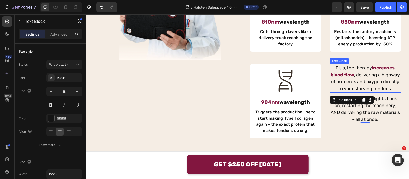
click at [331, 80] on p "Plus, the therapy increases blood flow , delivering a highway of nutrients and …" at bounding box center [365, 78] width 71 height 28
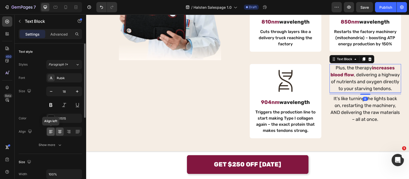
click at [51, 132] on icon at bounding box center [50, 131] width 5 height 5
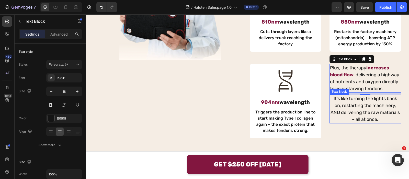
click at [342, 113] on p "It's like turning the lights back on, restarting the machinery, AND delivering …" at bounding box center [365, 109] width 71 height 28
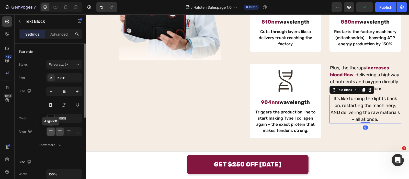
click at [50, 130] on icon at bounding box center [50, 131] width 5 height 5
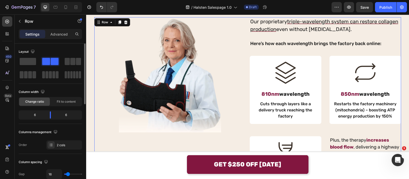
scroll to position [862, 0]
click at [231, 73] on div at bounding box center [169, 74] width 151 height 115
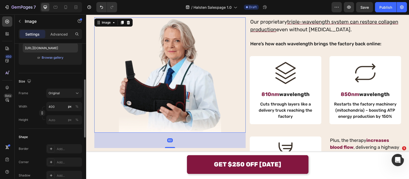
scroll to position [93, 0]
click at [74, 106] on button "%" at bounding box center [77, 106] width 6 height 6
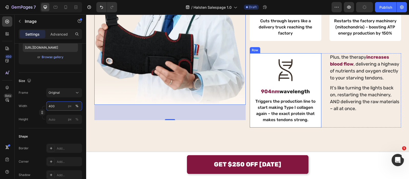
scroll to position [946, 0]
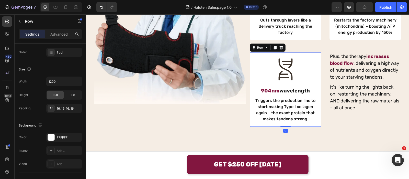
click at [251, 57] on div "Icon 904nm wavelength Text Block Triggers the production line to start making T…" at bounding box center [286, 89] width 72 height 74
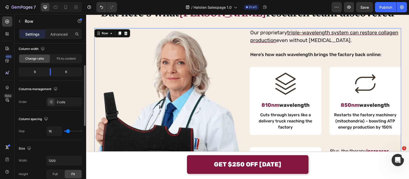
scroll to position [46, 0]
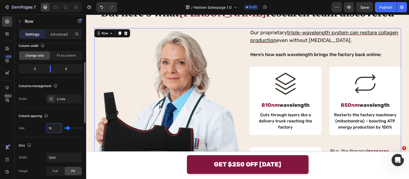
click at [59, 124] on input "16" at bounding box center [54, 127] width 15 height 9
type input "4"
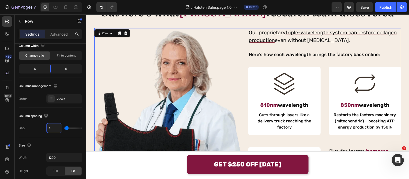
type input "40"
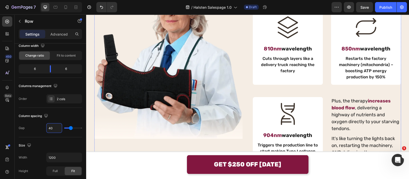
scroll to position [809, 0]
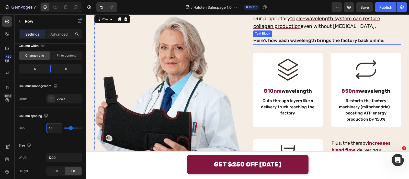
click at [267, 33] on div "Text Block" at bounding box center [262, 33] width 17 height 5
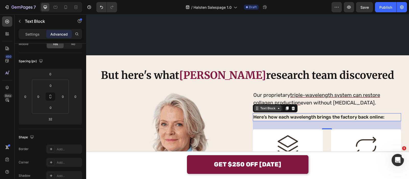
scroll to position [0, 0]
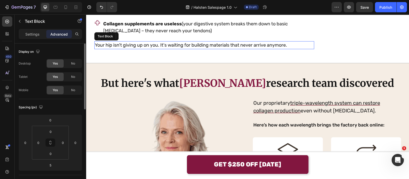
click at [246, 42] on p "Your hip isn't giving up on you. It's waiting for building materials that never…" at bounding box center [204, 45] width 219 height 7
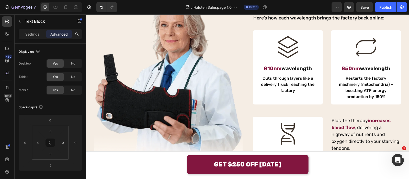
scroll to position [943, 0]
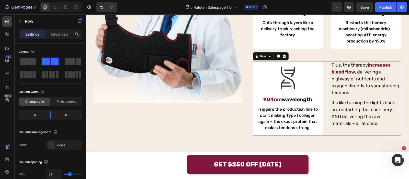
click at [327, 86] on div "Icon 904nm wavelength Text Block Triggers the production line to start making T…" at bounding box center [327, 98] width 148 height 74
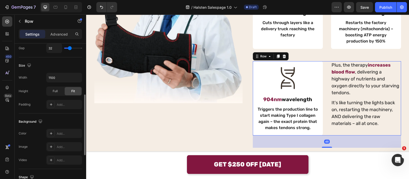
scroll to position [220, 0]
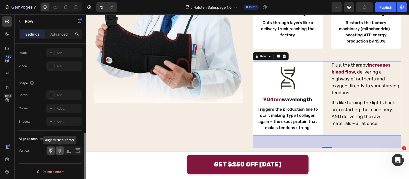
click at [61, 150] on icon at bounding box center [60, 151] width 4 height 4
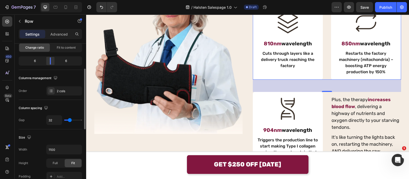
scroll to position [57, 0]
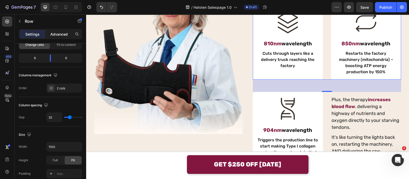
click at [62, 33] on p "Advanced" at bounding box center [58, 33] width 17 height 5
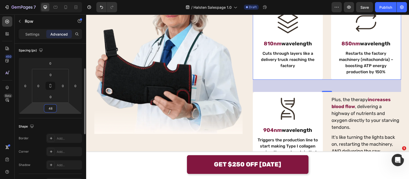
click at [53, 107] on input "48" at bounding box center [50, 108] width 10 height 8
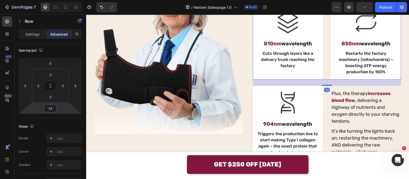
type input "24"
click at [327, 55] on div "Icon 810nm wavelength Text Block Cuts through layers like a delivery truck reac…" at bounding box center [327, 42] width 148 height 74
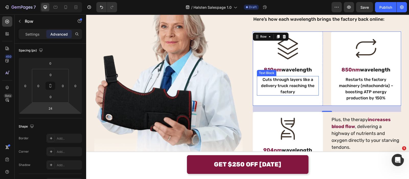
scroll to position [886, 0]
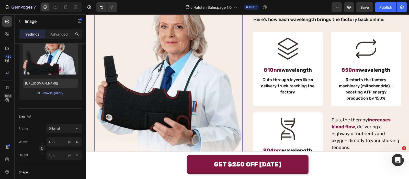
click at [204, 50] on img at bounding box center [168, 76] width 148 height 167
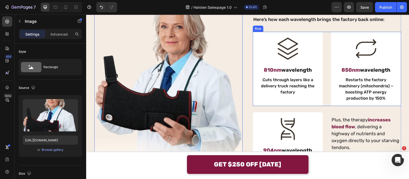
click at [324, 61] on div "Icon 810nm wavelength Text Block Cuts through layers like a delivery truck reac…" at bounding box center [327, 69] width 148 height 74
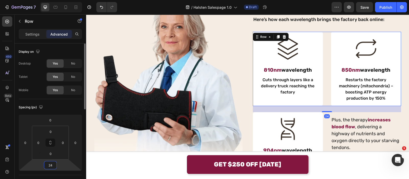
click at [51, 167] on input "24" at bounding box center [50, 165] width 10 height 8
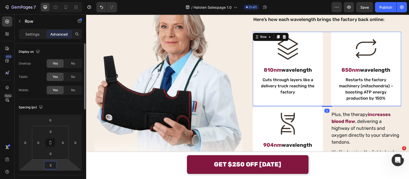
type input "32"
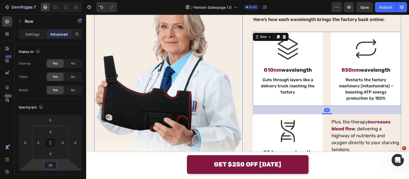
click at [143, 115] on img at bounding box center [168, 76] width 148 height 167
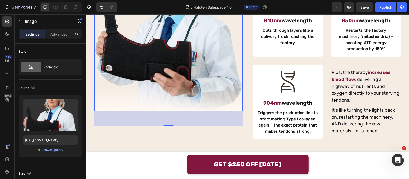
scroll to position [951, 0]
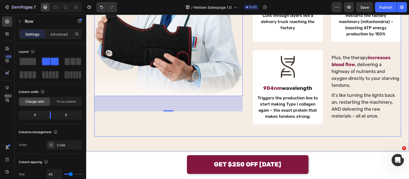
click at [245, 59] on div "Image 60 Our proprietary triple-wavelength system can restore collagen producti…" at bounding box center [247, 32] width 307 height 207
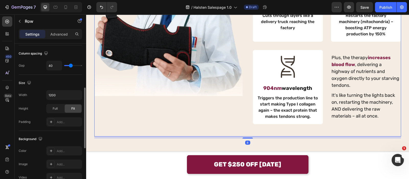
scroll to position [220, 0]
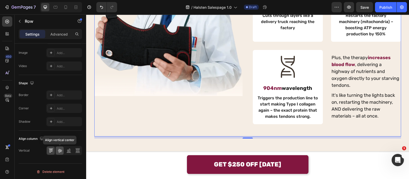
drag, startPoint x: 61, startPoint y: 152, endPoint x: 120, endPoint y: 52, distance: 115.6
click at [61, 152] on icon at bounding box center [59, 150] width 5 height 5
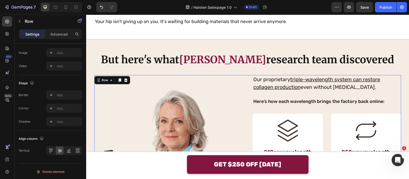
scroll to position [756, 0]
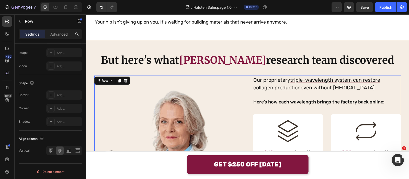
click at [233, 11] on p "Collagen supplements are useless (your digestive system breaks them down to bas…" at bounding box center [208, 4] width 210 height 14
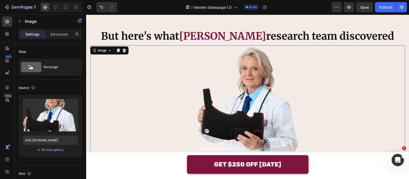
scroll to position [1084, 0]
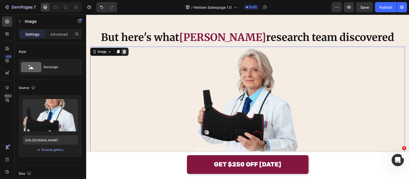
click at [125, 51] on icon at bounding box center [124, 52] width 4 height 4
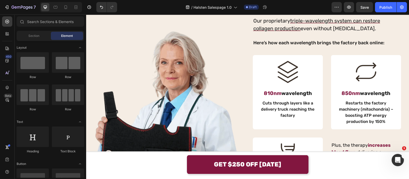
scroll to position [840, 0]
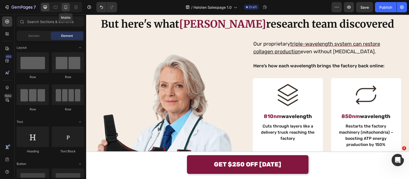
click at [68, 8] on icon at bounding box center [65, 7] width 5 height 5
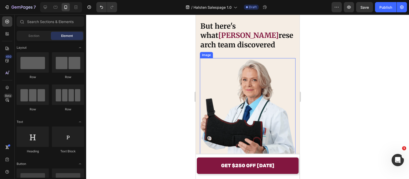
scroll to position [1052, 0]
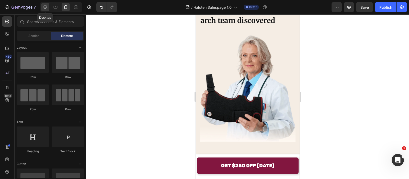
click at [42, 7] on div at bounding box center [45, 7] width 8 height 8
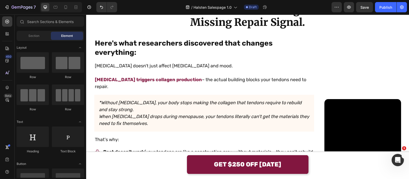
scroll to position [546, 0]
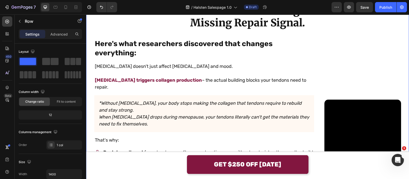
click at [168, 57] on strong "Here's what researchers discovered that changes everything:" at bounding box center [184, 48] width 178 height 18
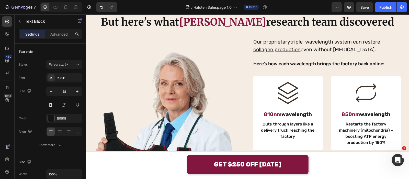
scroll to position [799, 0]
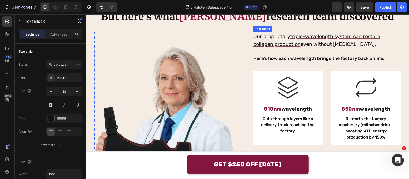
click at [278, 48] on p "Our proprietary triple-wavelength system can restore collagen production even w…" at bounding box center [326, 39] width 147 height 15
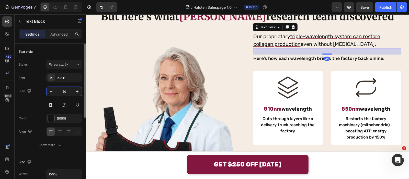
click at [69, 91] on input "20" at bounding box center [64, 91] width 17 height 9
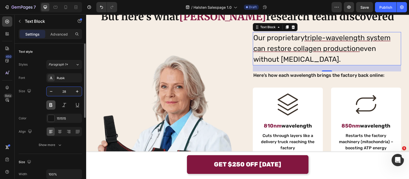
type input "28"
click at [50, 103] on button at bounding box center [50, 104] width 9 height 9
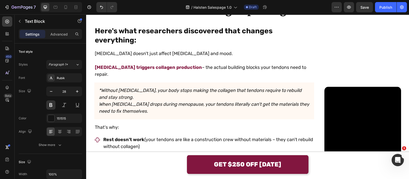
scroll to position [558, 0]
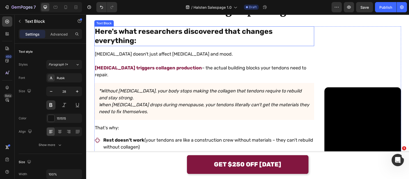
click at [144, 45] on strong "Here's what researchers discovered that changes everything:" at bounding box center [184, 36] width 178 height 18
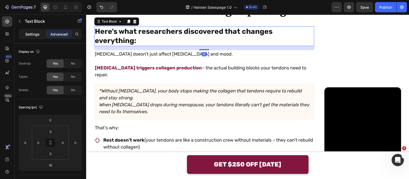
click at [37, 34] on p "Settings" at bounding box center [32, 33] width 14 height 5
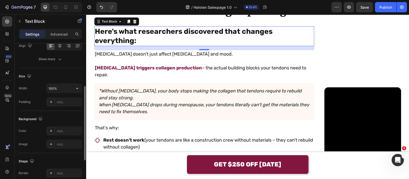
scroll to position [96, 0]
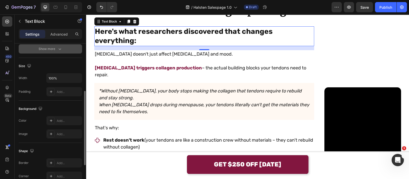
click at [58, 50] on icon "button" at bounding box center [59, 48] width 5 height 5
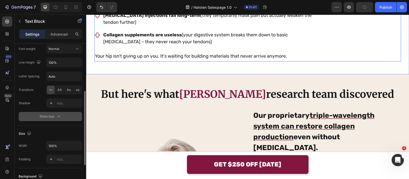
scroll to position [791, 0]
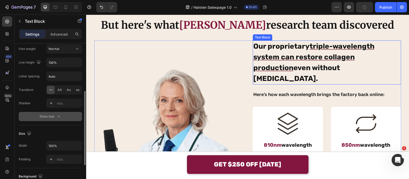
click at [286, 83] on span "triple-wavelength system can restore collagen production even without [MEDICAL_…" at bounding box center [313, 62] width 121 height 41
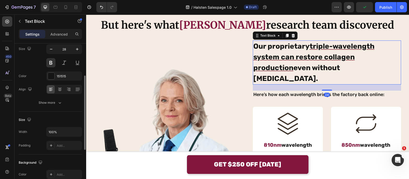
scroll to position [42, 0]
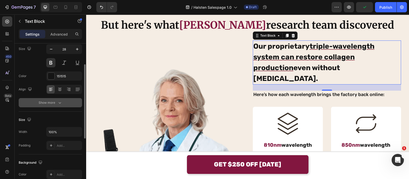
click at [61, 106] on button "Show more" at bounding box center [50, 102] width 63 height 9
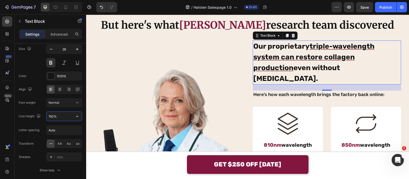
click at [60, 111] on input "150%" at bounding box center [64, 115] width 35 height 9
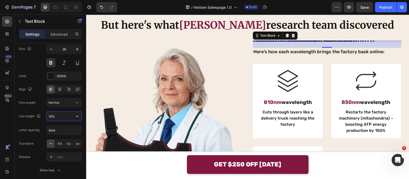
type input "130%"
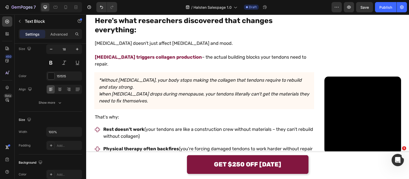
scroll to position [546, 0]
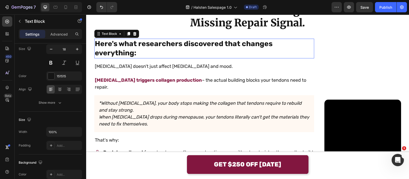
click at [200, 57] on strong "Here's what researchers discovered that changes everything:" at bounding box center [184, 48] width 178 height 18
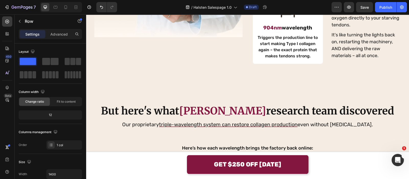
scroll to position [1028, 0]
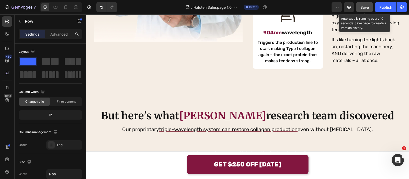
click at [360, 7] on button "Save" at bounding box center [364, 7] width 17 height 10
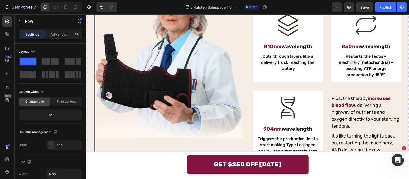
scroll to position [944, 0]
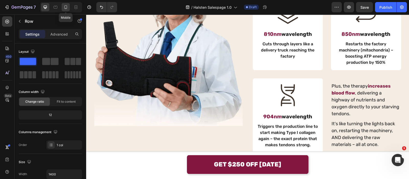
click at [63, 7] on div at bounding box center [66, 7] width 8 height 8
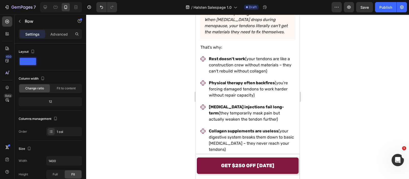
scroll to position [904, 0]
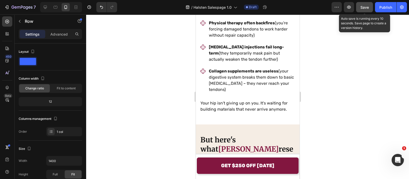
click at [365, 9] on div "Save" at bounding box center [365, 7] width 8 height 5
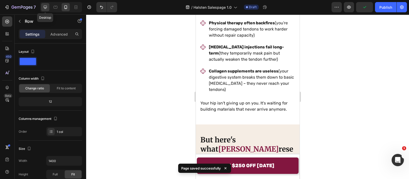
click at [42, 7] on div at bounding box center [45, 7] width 8 height 8
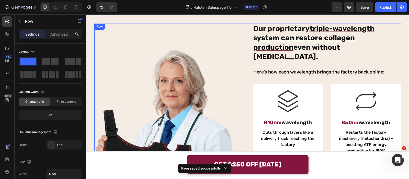
scroll to position [851, 0]
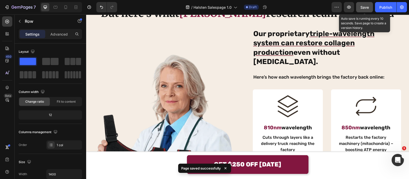
click at [363, 3] on button "Save" at bounding box center [364, 7] width 17 height 10
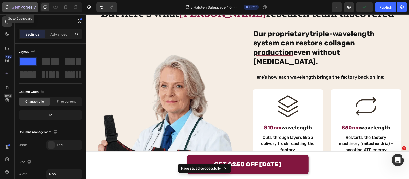
click at [30, 7] on icon "button" at bounding box center [29, 7] width 2 height 2
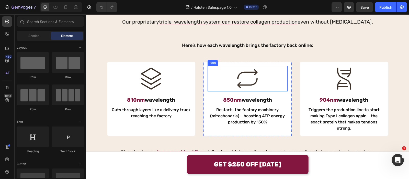
scroll to position [1055, 0]
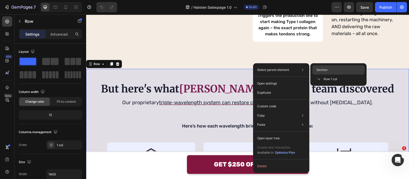
click at [323, 69] on span "Section" at bounding box center [322, 70] width 11 height 5
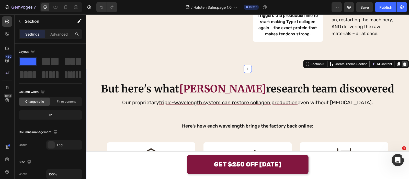
click at [402, 61] on div at bounding box center [405, 64] width 6 height 6
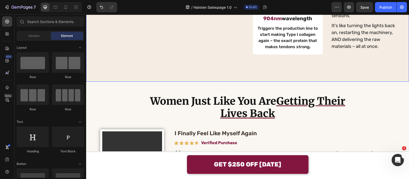
scroll to position [1023, 0]
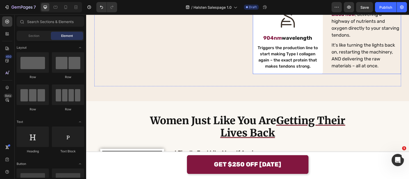
click at [324, 53] on div "Icon 904nm wavelength Text Block Triggers the production line to start making T…" at bounding box center [327, 37] width 148 height 74
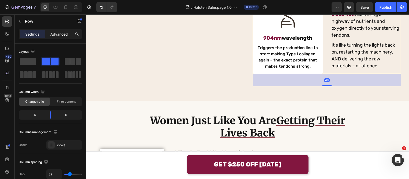
click at [63, 35] on p "Advanced" at bounding box center [58, 33] width 17 height 5
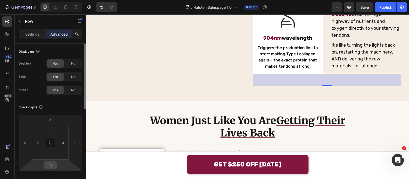
click at [51, 167] on input "48" at bounding box center [50, 165] width 10 height 8
type input "0"
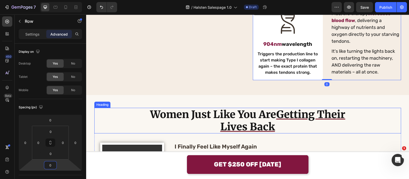
click at [144, 111] on h2 "Women Just Like You Are Getting Their Lives Back" at bounding box center [247, 121] width 215 height 26
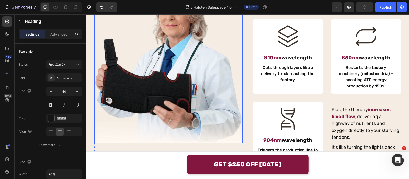
scroll to position [857, 0]
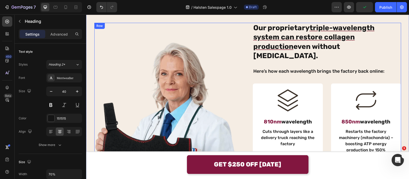
click at [249, 68] on div "Image Our proprietary triple-wavelength system can restore collagen production …" at bounding box center [247, 131] width 307 height 217
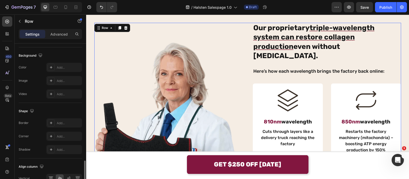
scroll to position [220, 0]
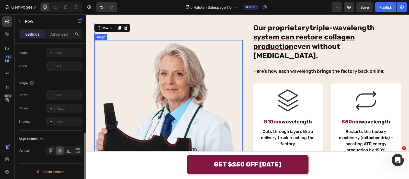
click at [121, 103] on img at bounding box center [168, 123] width 148 height 167
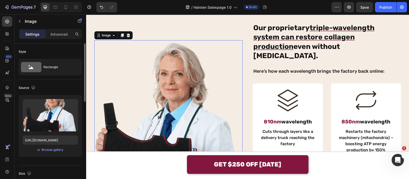
scroll to position [953, 0]
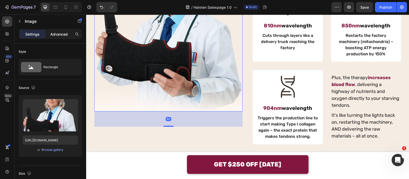
click at [64, 35] on p "Advanced" at bounding box center [58, 33] width 17 height 5
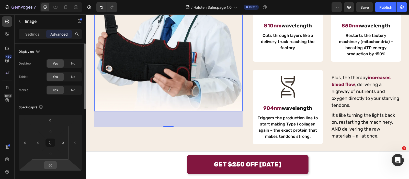
click at [54, 163] on input "60" at bounding box center [50, 165] width 10 height 8
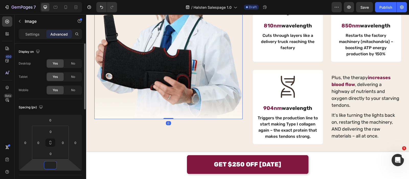
type input "0"
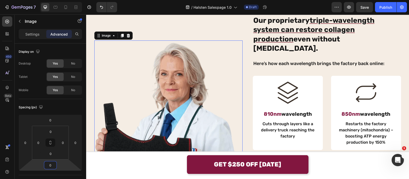
scroll to position [770, 0]
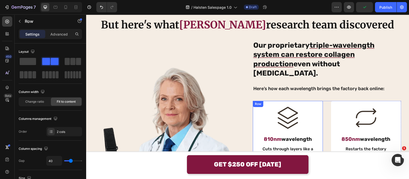
scroll to position [832, 0]
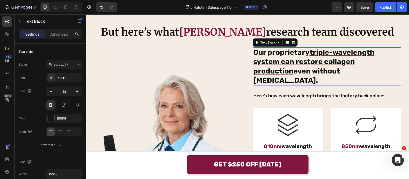
click at [297, 61] on u "triple-wavelength system can restore collagen production" at bounding box center [313, 61] width 121 height 27
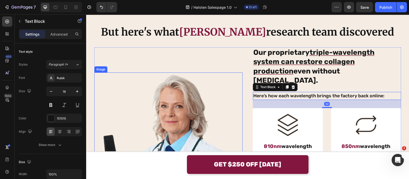
click at [228, 79] on img at bounding box center [168, 155] width 148 height 167
click at [266, 92] on p "Here’s how each wavelength brings the factory back online:" at bounding box center [326, 95] width 147 height 7
click at [63, 35] on p "Advanced" at bounding box center [58, 33] width 17 height 5
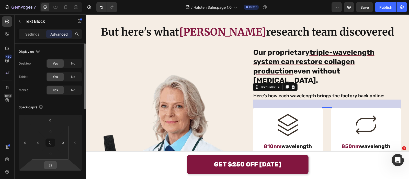
click at [55, 166] on input "32" at bounding box center [50, 165] width 10 height 8
type input "24"
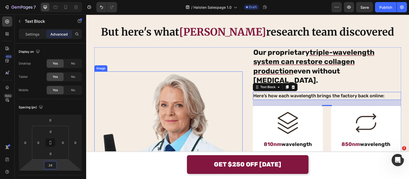
click at [229, 71] on img at bounding box center [168, 154] width 148 height 167
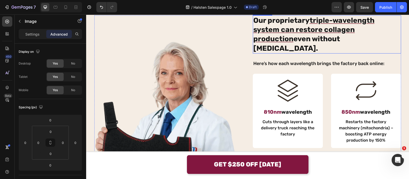
scroll to position [814, 0]
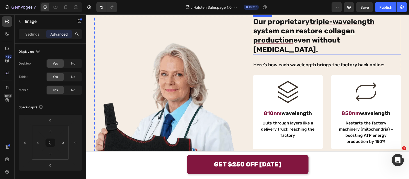
click at [277, 44] on u "triple-wavelength system can restore collagen production" at bounding box center [313, 30] width 121 height 27
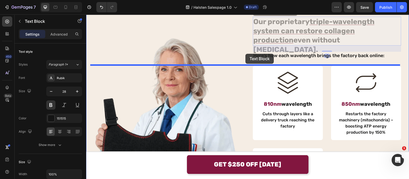
drag, startPoint x: 268, startPoint y: 61, endPoint x: 245, endPoint y: 54, distance: 23.6
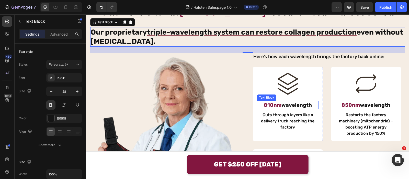
scroll to position [796, 0]
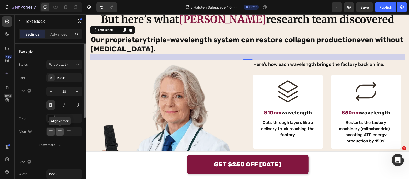
click at [61, 131] on icon at bounding box center [59, 131] width 5 height 5
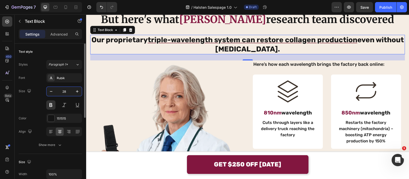
click at [66, 93] on input "28" at bounding box center [64, 91] width 17 height 9
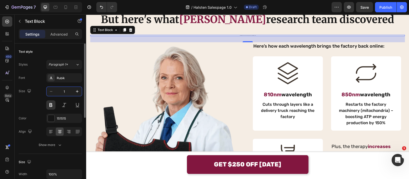
type input "18"
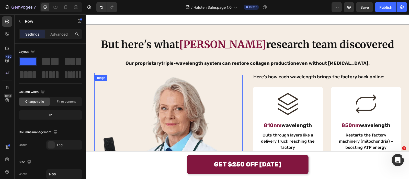
scroll to position [796, 0]
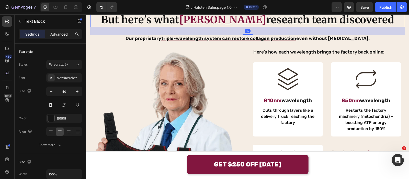
click at [63, 37] on div "Advanced" at bounding box center [59, 34] width 26 height 8
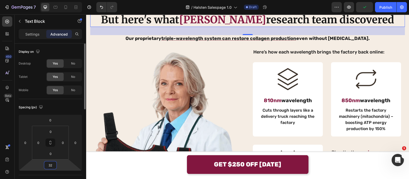
click at [53, 164] on input "32" at bounding box center [50, 165] width 10 height 8
type input "8"
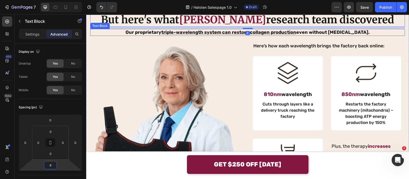
click at [194, 35] on u "triple-wavelength system can restore collagen production" at bounding box center [228, 32] width 135 height 6
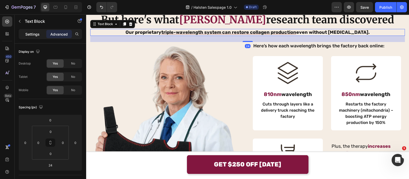
click at [28, 34] on p "Settings" at bounding box center [32, 33] width 14 height 5
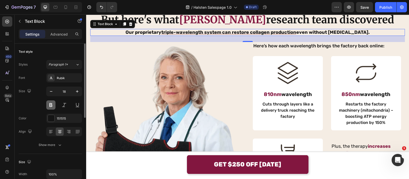
click at [50, 106] on button at bounding box center [50, 104] width 9 height 9
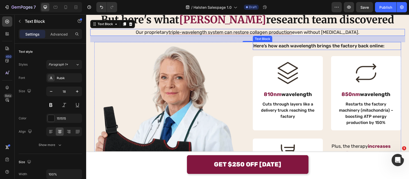
click at [273, 49] on p "Here’s how each wavelength brings the factory back online:" at bounding box center [326, 45] width 147 height 7
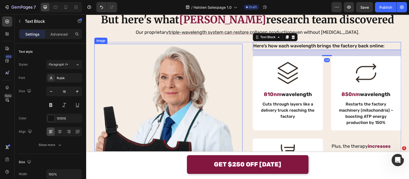
click at [228, 92] on img at bounding box center [168, 127] width 148 height 167
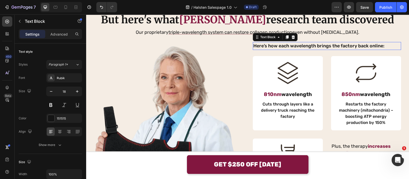
click at [260, 49] on p "Here’s how each wavelength brings the factory back online:" at bounding box center [326, 45] width 147 height 7
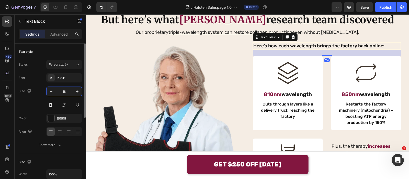
click at [70, 91] on input "18" at bounding box center [64, 91] width 17 height 9
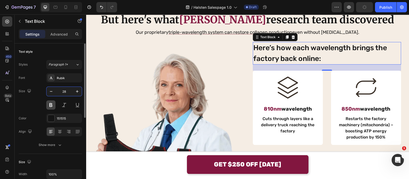
type input "28"
click at [51, 106] on button at bounding box center [50, 104] width 9 height 9
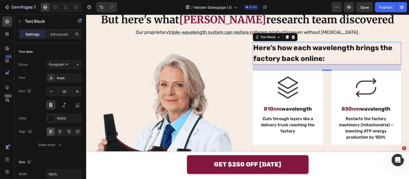
click at [260, 64] on p "Here’s how each wavelength brings the factory back online:" at bounding box center [326, 52] width 147 height 21
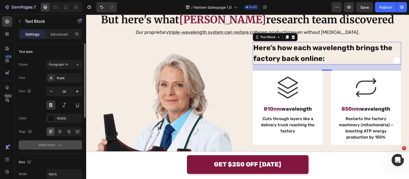
click at [46, 143] on div "Show more" at bounding box center [51, 144] width 24 height 5
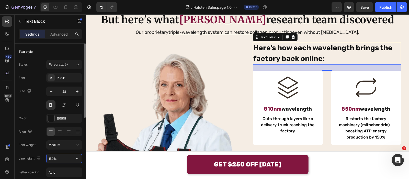
click at [65, 154] on input "150%" at bounding box center [64, 158] width 35 height 9
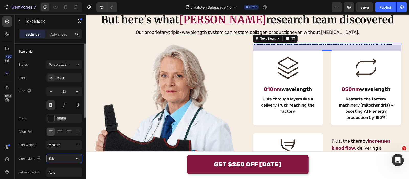
type input "130%"
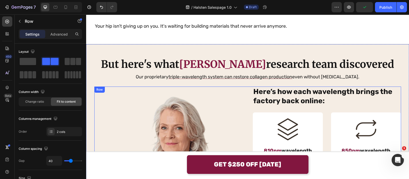
scroll to position [801, 0]
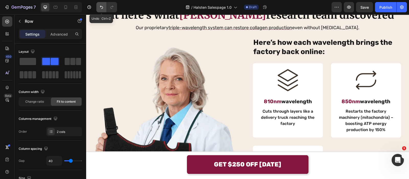
click at [103, 7] on icon "Undo/Redo" at bounding box center [101, 7] width 3 height 3
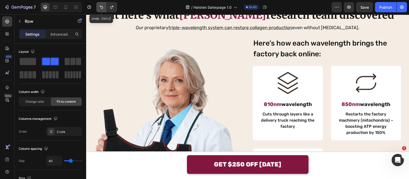
click at [103, 7] on icon "Undo/Redo" at bounding box center [101, 7] width 3 height 3
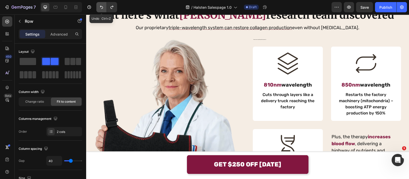
click at [103, 7] on icon "Undo/Redo" at bounding box center [101, 7] width 3 height 3
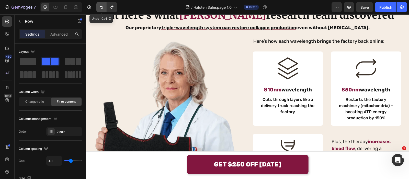
click at [103, 7] on icon "Undo/Redo" at bounding box center [101, 7] width 3 height 3
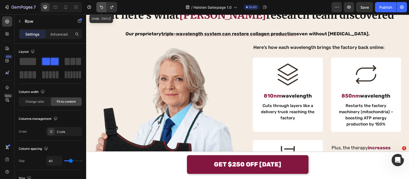
click at [103, 7] on icon "Undo/Redo" at bounding box center [101, 7] width 3 height 3
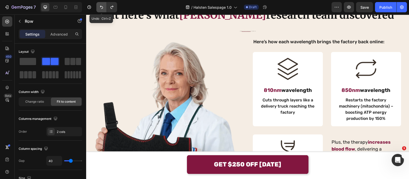
click at [103, 7] on icon "Undo/Redo" at bounding box center [101, 7] width 3 height 3
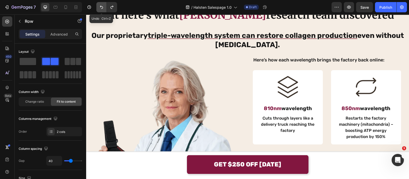
click at [103, 7] on icon "Undo/Redo" at bounding box center [101, 7] width 3 height 3
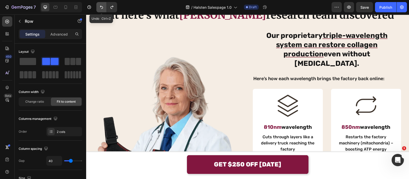
click at [103, 7] on icon "Undo/Redo" at bounding box center [101, 7] width 3 height 3
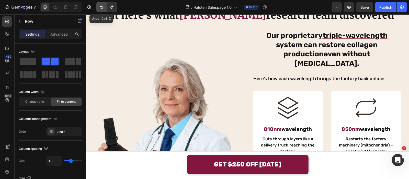
click at [103, 7] on icon "Undo/Redo" at bounding box center [101, 7] width 3 height 3
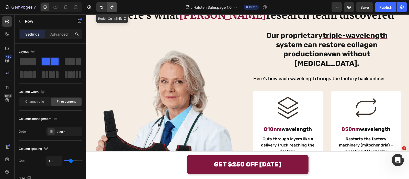
click at [108, 8] on button "Undo/Redo" at bounding box center [112, 7] width 10 height 10
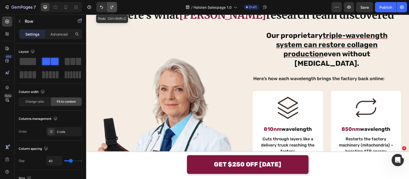
click at [108, 8] on button "Undo/Redo" at bounding box center [112, 7] width 10 height 10
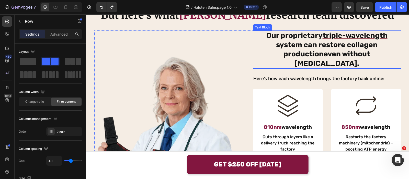
click at [288, 68] on p "Our proprietary triple-wavelength system can restore collagen production even w…" at bounding box center [326, 49] width 147 height 37
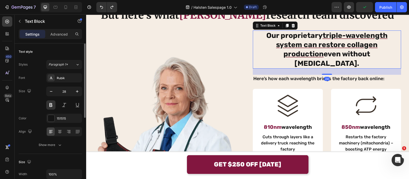
click at [55, 133] on div at bounding box center [64, 131] width 36 height 9
click at [56, 133] on div at bounding box center [60, 131] width 8 height 8
click at [48, 132] on div at bounding box center [51, 131] width 8 height 8
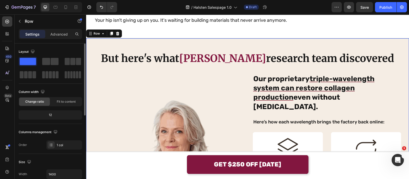
scroll to position [756, 0]
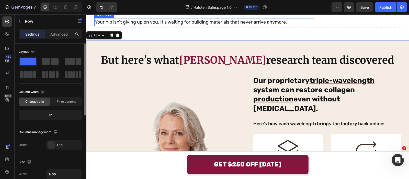
click at [229, 26] on p "Your hip isn't giving up on you. It's waiting for building materials that never…" at bounding box center [204, 22] width 219 height 7
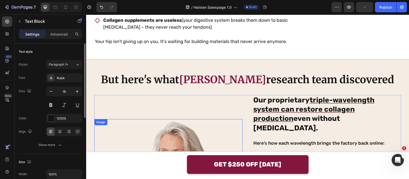
scroll to position [779, 0]
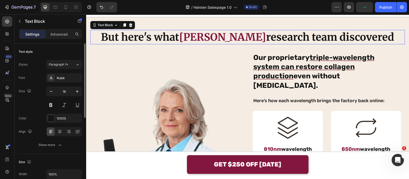
click at [207, 43] on strong "Dr. Mitchell's" at bounding box center [222, 37] width 87 height 13
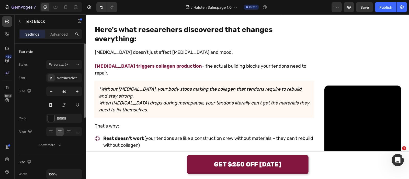
scroll to position [560, 0]
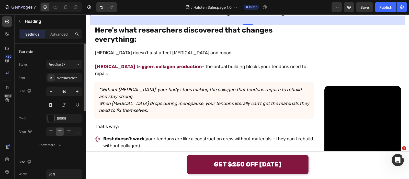
click at [200, 16] on h2 "The Real Problem Isn't Your Age. It's Your Missing Repair Signal." at bounding box center [248, 3] width 252 height 26
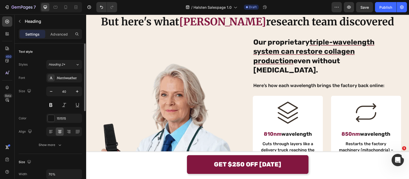
scroll to position [843, 0]
click at [229, 22] on strong "Dr. Mitchell's" at bounding box center [222, 21] width 87 height 13
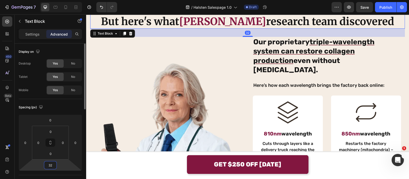
click at [54, 163] on input "32" at bounding box center [50, 165] width 10 height 8
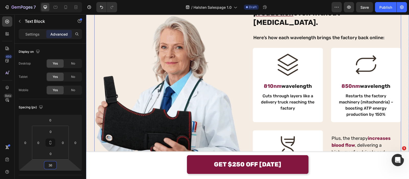
scroll to position [764, 0]
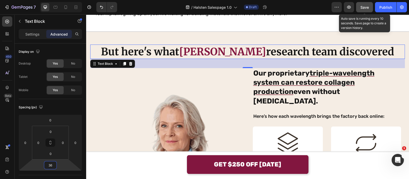
type input "36"
click at [364, 8] on span "Save" at bounding box center [365, 7] width 8 height 4
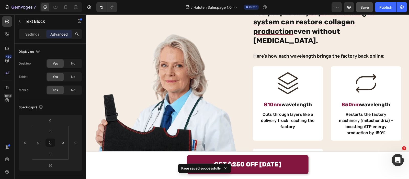
scroll to position [887, 0]
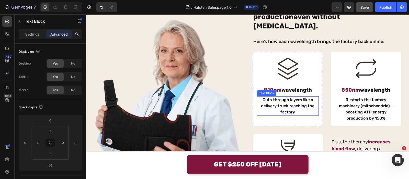
click at [261, 97] on p "Cuts through layers like a delivery truck reaching the factory" at bounding box center [288, 106] width 61 height 18
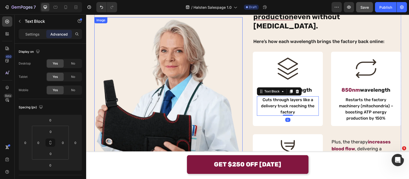
click at [235, 81] on img at bounding box center [168, 100] width 148 height 167
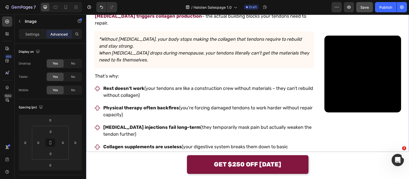
scroll to position [624, 0]
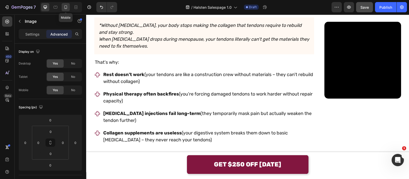
click at [63, 9] on div at bounding box center [66, 7] width 8 height 8
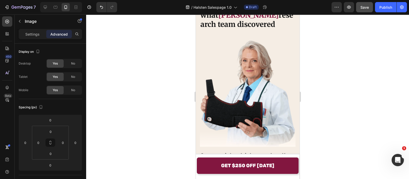
scroll to position [1307, 0]
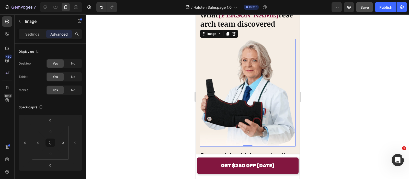
click at [178, 82] on div at bounding box center [247, 96] width 323 height 164
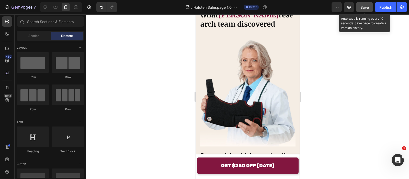
click at [362, 8] on span "Save" at bounding box center [365, 7] width 8 height 4
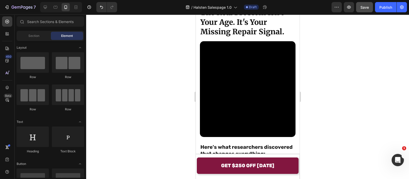
scroll to position [905, 0]
click at [177, 63] on div at bounding box center [247, 96] width 323 height 164
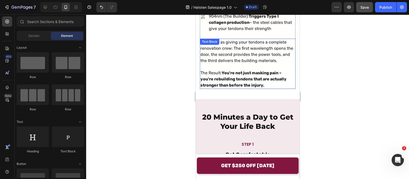
scroll to position [3324, 0]
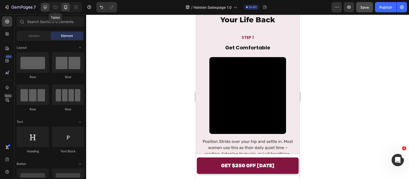
click at [43, 6] on icon at bounding box center [45, 7] width 5 height 5
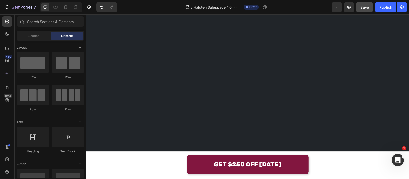
scroll to position [1037, 0]
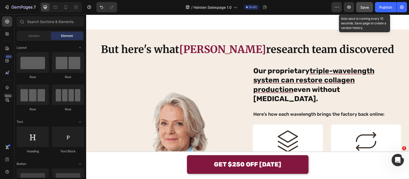
click at [362, 7] on span "Save" at bounding box center [365, 7] width 8 height 4
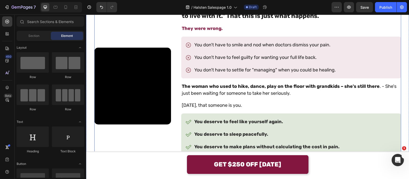
scroll to position [536, 0]
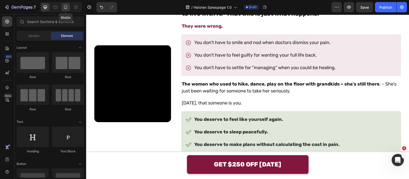
click at [64, 4] on div at bounding box center [66, 7] width 8 height 8
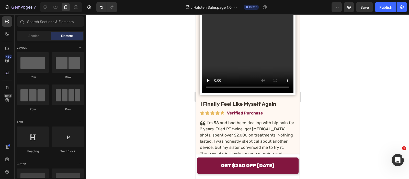
scroll to position [1868, 0]
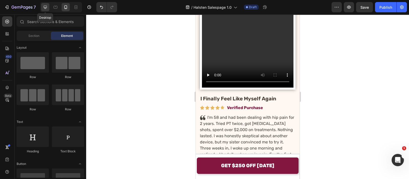
drag, startPoint x: 49, startPoint y: 8, endPoint x: 107, endPoint y: 40, distance: 66.6
click at [49, 8] on div at bounding box center [45, 7] width 8 height 8
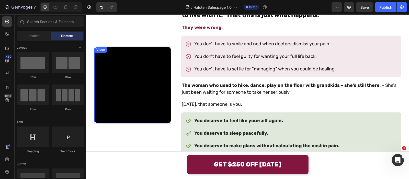
scroll to position [319, 0]
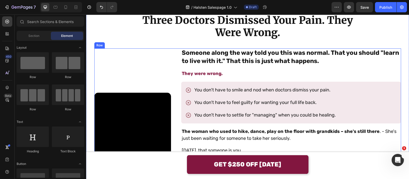
click at [171, 60] on div "Video Row" at bounding box center [132, 130] width 77 height 165
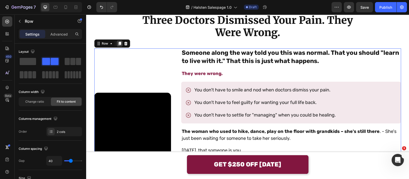
click at [118, 42] on icon at bounding box center [119, 44] width 3 height 4
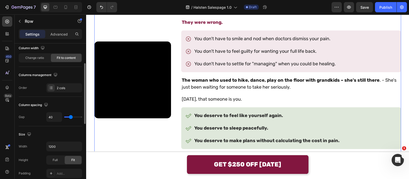
scroll to position [43, 0]
click at [57, 87] on div "2 cols" at bounding box center [69, 88] width 24 height 5
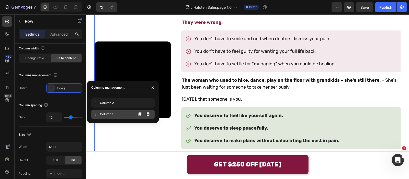
drag, startPoint x: 104, startPoint y: 113, endPoint x: 105, endPoint y: 98, distance: 14.9
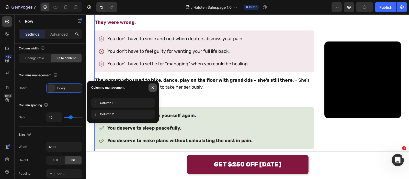
click at [153, 88] on icon "button" at bounding box center [153, 87] width 2 height 2
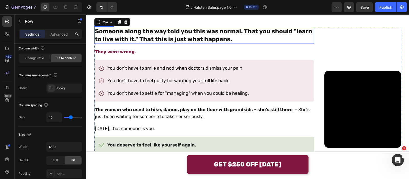
scroll to position [524, 0]
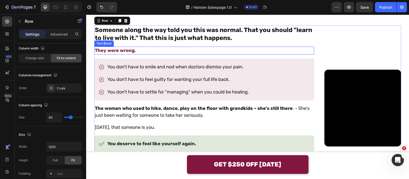
click at [141, 54] on p "They were wrong." at bounding box center [204, 50] width 219 height 7
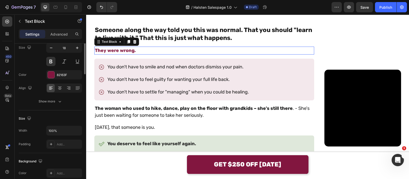
scroll to position [0, 0]
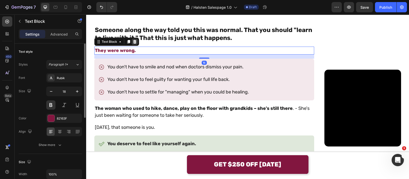
click at [133, 44] on icon at bounding box center [135, 42] width 4 height 4
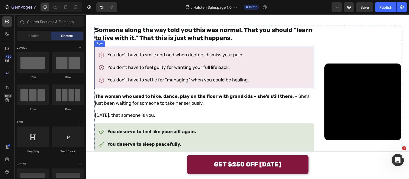
click at [132, 88] on div "You don't have to smile and nod when doctors dismiss your pain. You don't have …" at bounding box center [204, 68] width 220 height 42
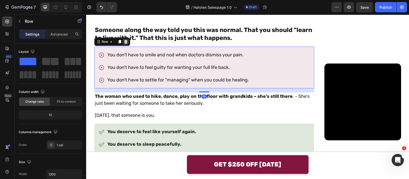
click at [126, 45] on div at bounding box center [126, 42] width 6 height 6
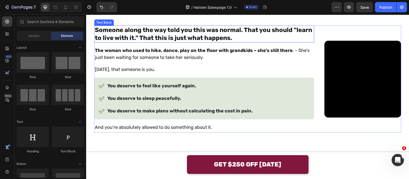
click at [135, 41] on strong "Someone along the way told you this was normal. That you should "learn to live …" at bounding box center [203, 33] width 217 height 15
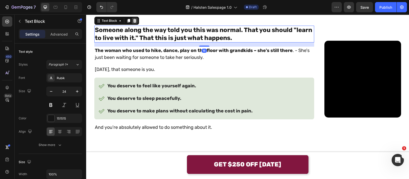
click at [134, 24] on div at bounding box center [135, 21] width 6 height 6
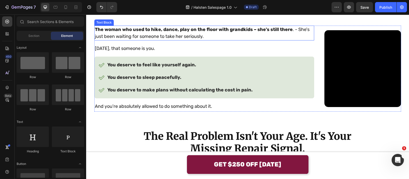
click at [167, 32] on strong "The woman who used to hike, dance, play on the floor with grandkids" at bounding box center [174, 30] width 158 height 6
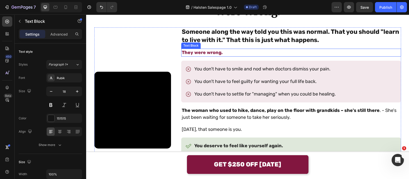
scroll to position [339, 0]
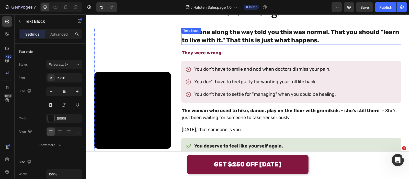
click at [279, 43] on strong "Someone along the way told you this was normal. That you should "learn to live …" at bounding box center [290, 35] width 217 height 15
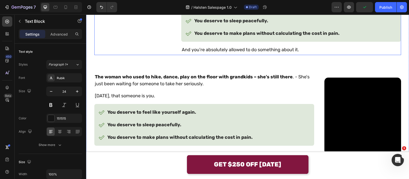
scroll to position [478, 0]
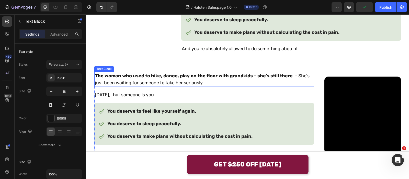
click at [129, 86] on p "The woman who used to hike, dance, play on the floor with grandkids – she's sti…" at bounding box center [204, 79] width 219 height 14
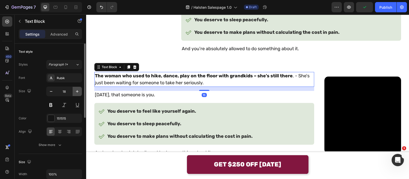
click at [79, 93] on icon "button" at bounding box center [77, 91] width 5 height 5
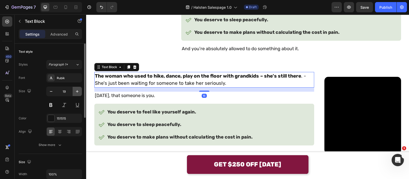
click at [79, 93] on icon "button" at bounding box center [77, 91] width 5 height 5
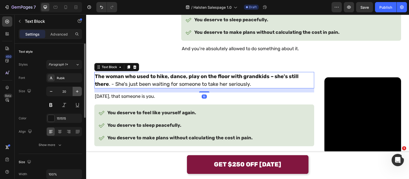
click at [79, 93] on icon "button" at bounding box center [77, 91] width 5 height 5
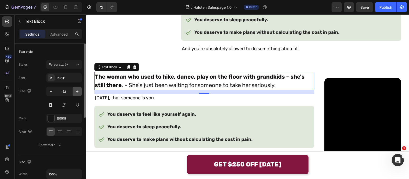
click at [79, 93] on icon "button" at bounding box center [77, 91] width 5 height 5
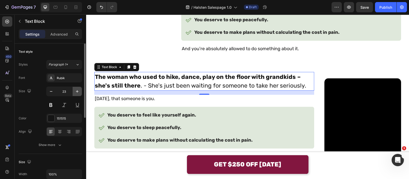
click at [79, 93] on icon "button" at bounding box center [77, 91] width 5 height 5
type input "24"
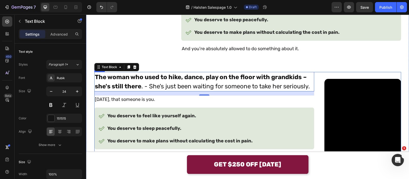
scroll to position [502, 0]
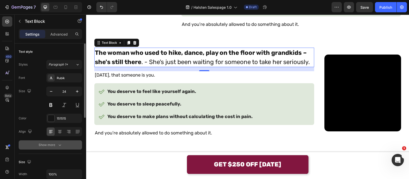
click at [51, 145] on div "Show more" at bounding box center [51, 144] width 24 height 5
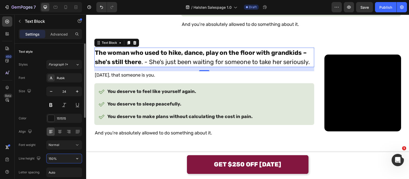
click at [56, 156] on input "150%" at bounding box center [64, 158] width 35 height 9
type input "130%"
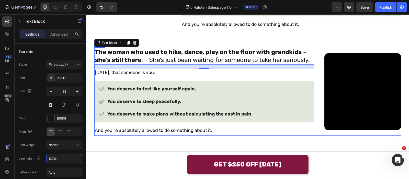
scroll to position [550, 0]
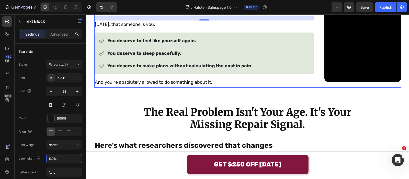
click at [249, 80] on div "The woman who used to hike, dance, play on the floor with grandkids – she's sti…" at bounding box center [247, 43] width 307 height 88
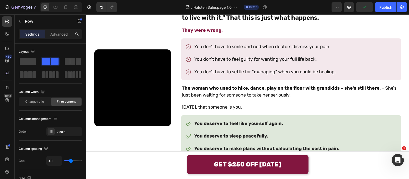
scroll to position [395, 0]
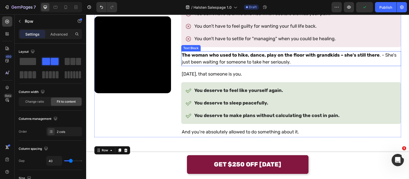
click at [262, 58] on strong "The woman who used to hike, dance, play on the floor with grandkids" at bounding box center [261, 55] width 158 height 6
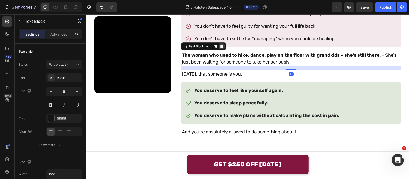
click at [223, 48] on icon at bounding box center [221, 46] width 3 height 4
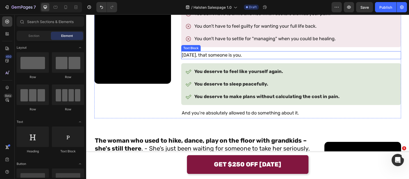
click at [294, 59] on p "Today, that someone is you." at bounding box center [291, 55] width 219 height 7
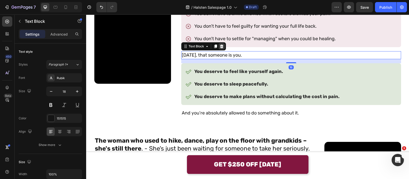
click at [224, 48] on icon at bounding box center [222, 46] width 4 height 4
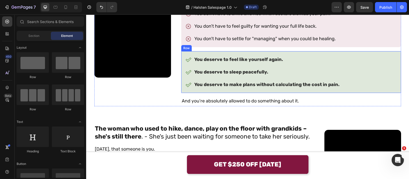
click at [276, 73] on div "You deserve to feel like yourself again. You deserve to sleep peacefully. You d…" at bounding box center [291, 72] width 220 height 42
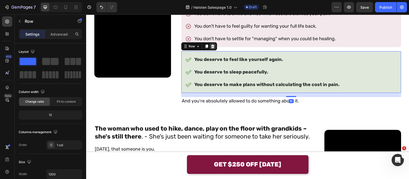
click at [214, 48] on icon at bounding box center [212, 46] width 3 height 4
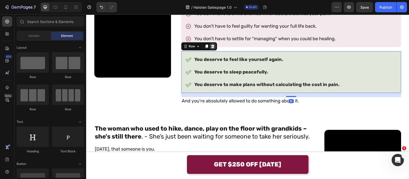
scroll to position [414, 0]
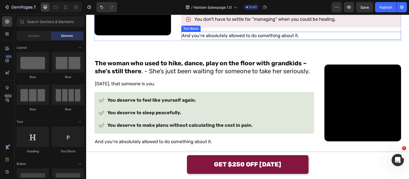
click at [279, 39] on p "And you're absolutely allowed to do something about it." at bounding box center [291, 35] width 219 height 7
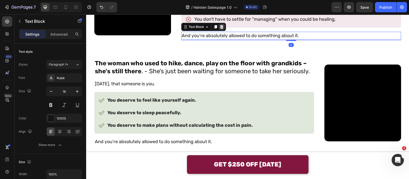
click at [223, 29] on icon at bounding box center [221, 27] width 3 height 4
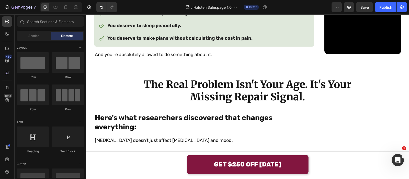
scroll to position [491, 0]
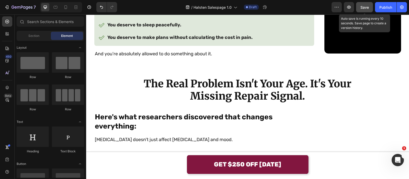
click at [362, 7] on span "Save" at bounding box center [365, 7] width 8 height 4
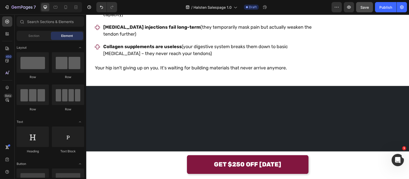
scroll to position [747, 0]
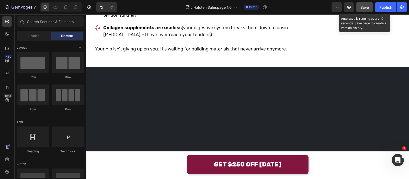
click at [359, 5] on button "Save" at bounding box center [364, 7] width 17 height 10
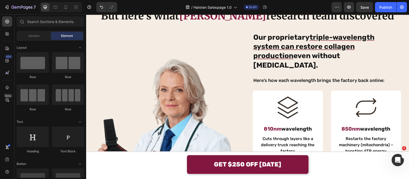
scroll to position [930, 0]
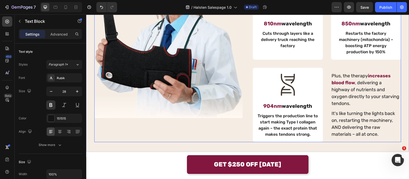
scroll to position [922, 0]
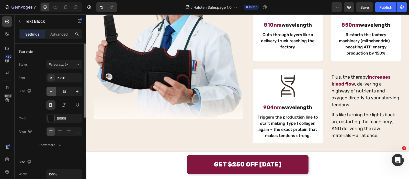
click at [51, 89] on icon "button" at bounding box center [51, 91] width 5 height 5
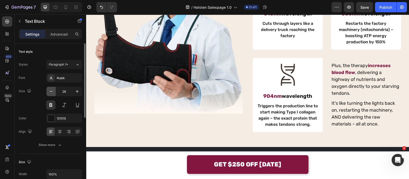
click at [51, 89] on icon "button" at bounding box center [51, 91] width 5 height 5
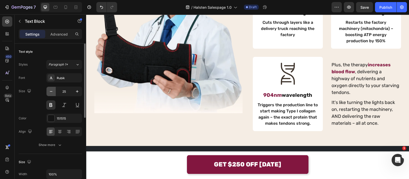
click at [51, 89] on icon "button" at bounding box center [51, 91] width 5 height 5
type input "24"
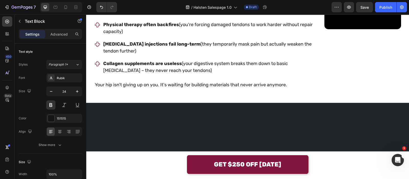
scroll to position [702, 0]
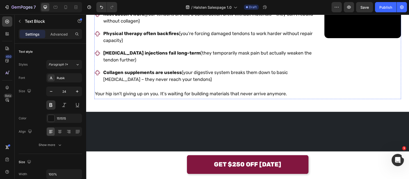
click at [66, 90] on input "28" at bounding box center [64, 91] width 17 height 9
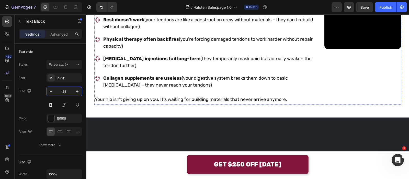
scroll to position [685, 0]
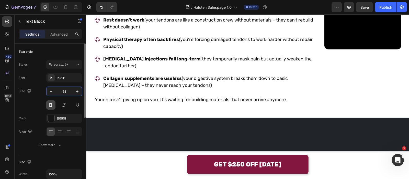
type input "24"
click at [50, 104] on button at bounding box center [50, 104] width 9 height 9
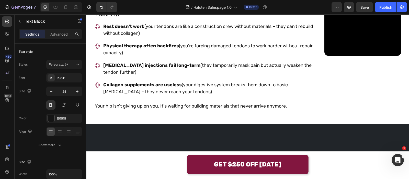
scroll to position [670, 0]
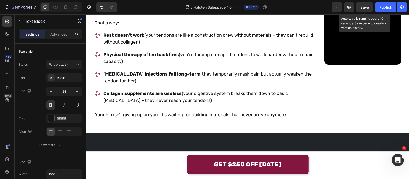
click at [361, 8] on span "Save" at bounding box center [365, 7] width 8 height 4
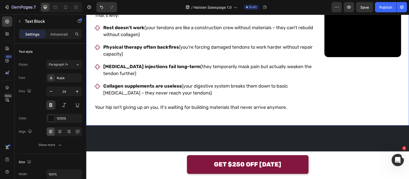
scroll to position [674, 0]
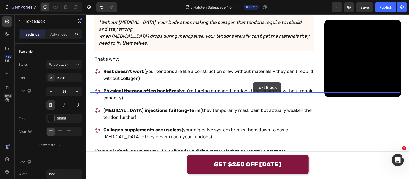
drag, startPoint x: 110, startPoint y: 89, endPoint x: 253, endPoint y: 81, distance: 142.9
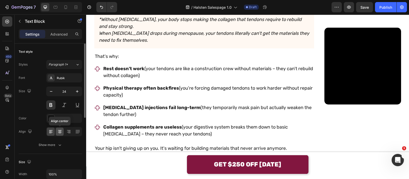
click at [59, 133] on icon at bounding box center [60, 133] width 3 height 1
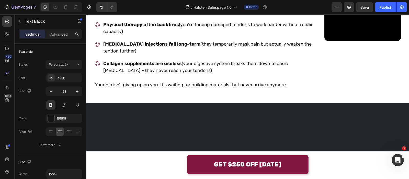
scroll to position [706, 0]
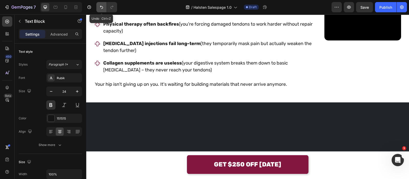
click at [101, 9] on icon "Undo/Redo" at bounding box center [101, 7] width 5 height 5
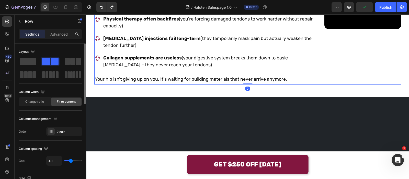
scroll to position [128, 0]
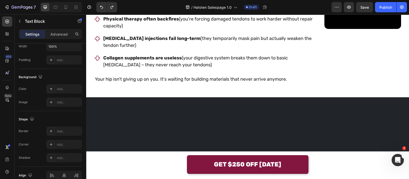
scroll to position [0, 0]
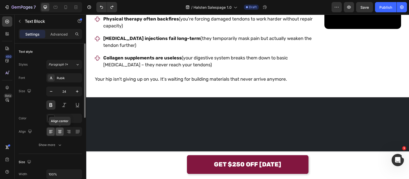
click at [57, 132] on div at bounding box center [60, 131] width 8 height 8
click at [54, 132] on div at bounding box center [51, 131] width 8 height 8
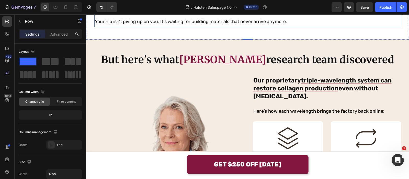
scroll to position [819, 0]
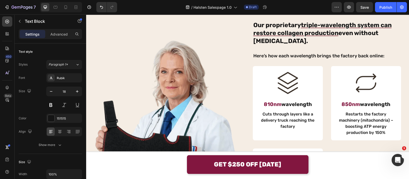
scroll to position [801, 0]
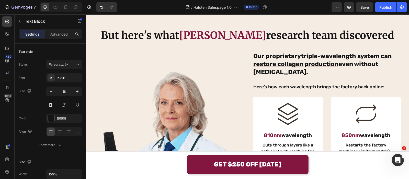
scroll to position [795, 0]
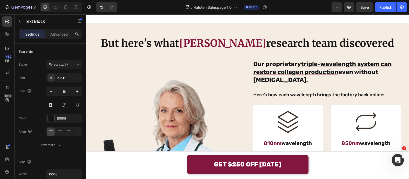
scroll to position [794, 0]
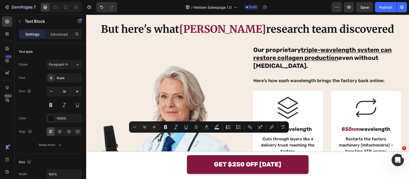
drag, startPoint x: 189, startPoint y: 136, endPoint x: 228, endPoint y: 139, distance: 38.2
click at [165, 124] on icon "Editor contextual toolbar" at bounding box center [165, 126] width 5 height 5
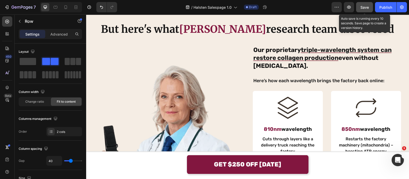
click at [366, 9] on div "Save" at bounding box center [365, 7] width 8 height 5
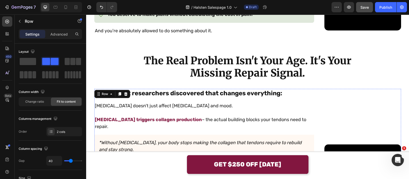
scroll to position [515, 0]
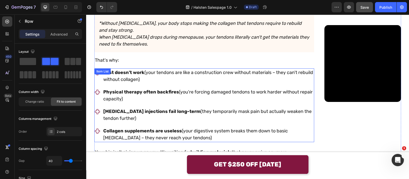
drag, startPoint x: 224, startPoint y: 91, endPoint x: 225, endPoint y: 89, distance: 2.7
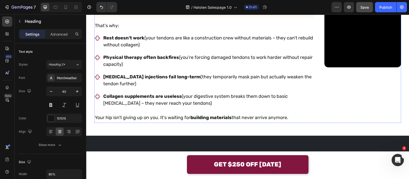
scroll to position [684, 0]
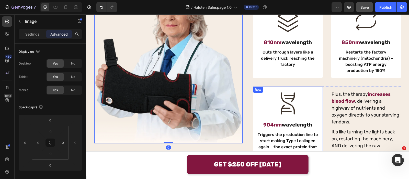
scroll to position [1024, 0]
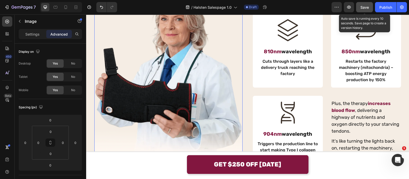
click at [366, 7] on span "Save" at bounding box center [365, 7] width 8 height 4
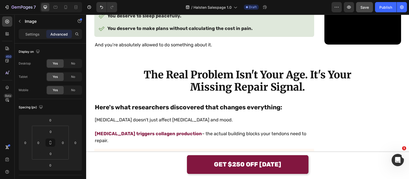
scroll to position [501, 0]
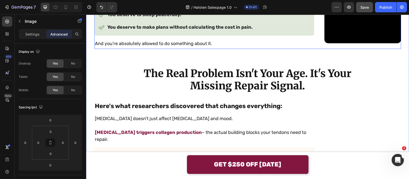
click at [249, 49] on div "The woman who used to hike, dance, play on the floor with grandkids – she's sti…" at bounding box center [247, 5] width 307 height 88
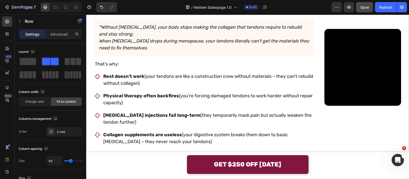
scroll to position [693, 0]
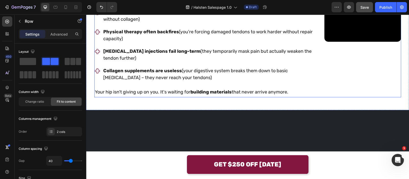
click at [244, 84] on div "Here's what researchers discovered that changes everything: Text Block [MEDICAL…" at bounding box center [247, 3] width 307 height 188
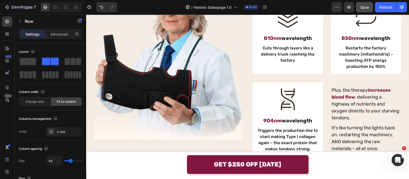
scroll to position [1012, 0]
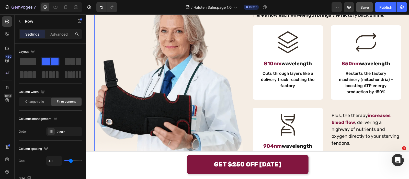
click at [245, 82] on div "Image Our proprietary triple-wavelength system can restore collagen production …" at bounding box center [247, 81] width 307 height 202
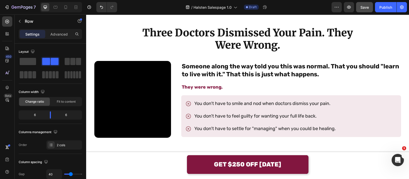
scroll to position [122, 0]
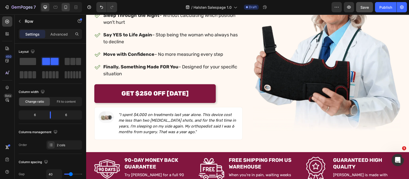
click at [64, 6] on icon at bounding box center [65, 7] width 5 height 5
type input "16"
type input "100%"
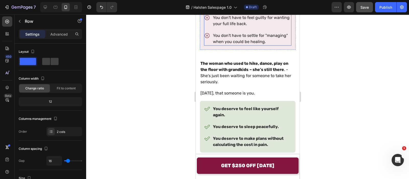
scroll to position [737, 0]
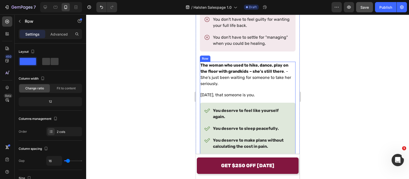
click at [232, 97] on div "The woman who used to hike, dance, play on the floor with grandkids – she's sti…" at bounding box center [248, 117] width 96 height 110
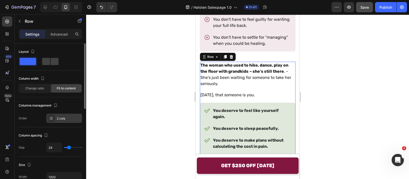
click at [58, 121] on div "2 cols" at bounding box center [64, 118] width 36 height 9
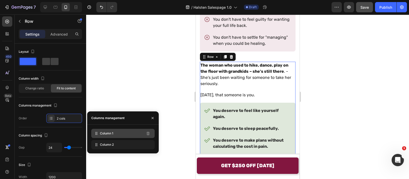
drag, startPoint x: 116, startPoint y: 139, endPoint x: 117, endPoint y: 133, distance: 5.7
click at [116, 134] on div "Column 1 Column 2" at bounding box center [122, 139] width 63 height 20
drag, startPoint x: 126, startPoint y: 140, endPoint x: 127, endPoint y: 132, distance: 8.8
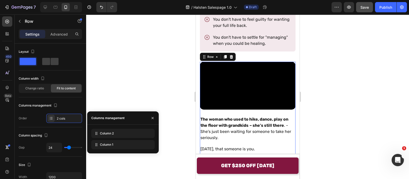
click at [139, 84] on div at bounding box center [247, 96] width 323 height 164
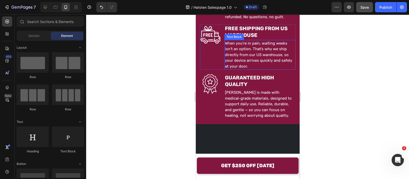
scroll to position [258, 0]
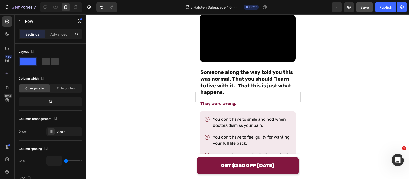
scroll to position [609, 0]
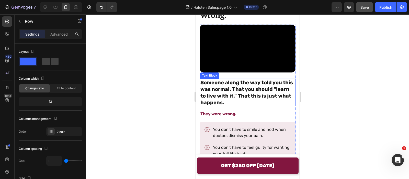
click at [245, 91] on strong "Someone along the way told you this was normal. That you should "learn to live …" at bounding box center [246, 92] width 93 height 26
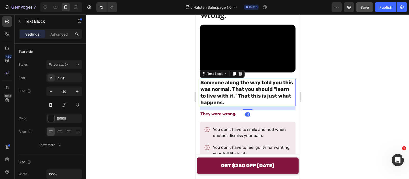
scroll to position [769, 0]
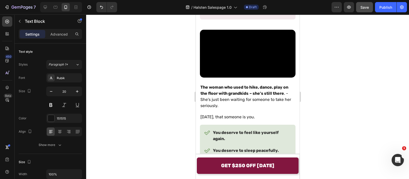
click at [229, 96] on strong "The woman who used to hike, dance, play on the floor with grandkids" at bounding box center [244, 90] width 88 height 11
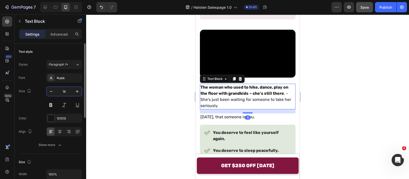
click at [68, 90] on input "16" at bounding box center [64, 91] width 17 height 9
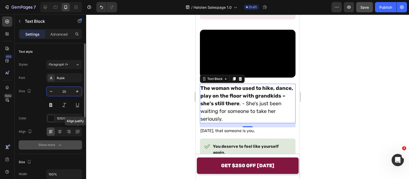
type input "20"
click at [64, 145] on button "Show more" at bounding box center [50, 144] width 63 height 9
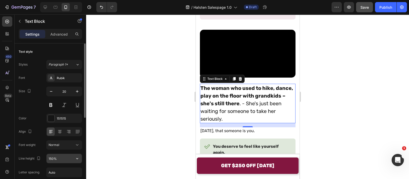
click at [65, 154] on input "150%" at bounding box center [64, 158] width 35 height 9
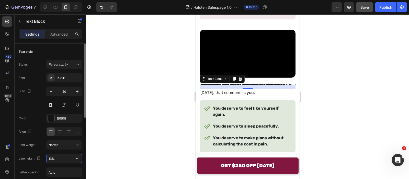
type input "130%"
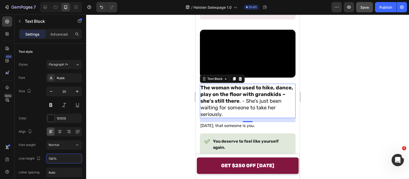
click at [113, 111] on div at bounding box center [247, 96] width 323 height 164
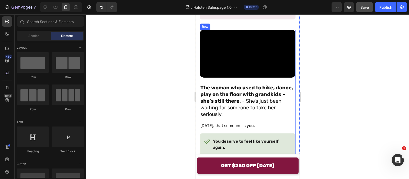
scroll to position [609, 0]
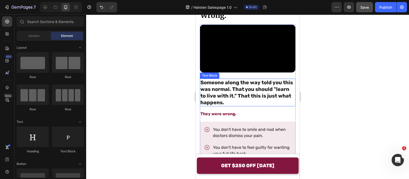
click at [237, 84] on strong "Someone along the way told you this was normal. That you should "learn to live …" at bounding box center [246, 92] width 93 height 26
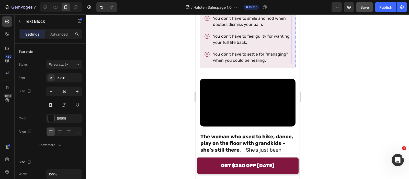
scroll to position [737, 0]
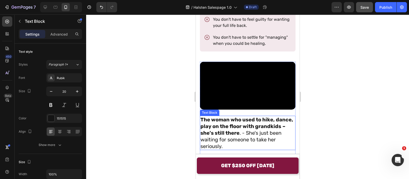
click at [225, 134] on p "The woman who used to hike, dance, play on the floor with grandkids – she's sti…" at bounding box center [247, 132] width 95 height 33
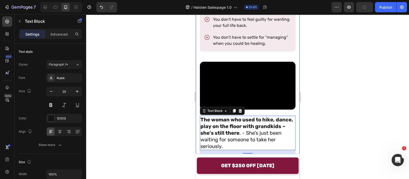
click at [53, 104] on button at bounding box center [50, 104] width 9 height 9
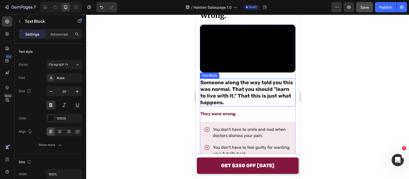
scroll to position [769, 0]
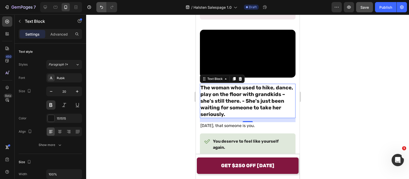
click at [98, 7] on button "Undo/Redo" at bounding box center [101, 7] width 10 height 10
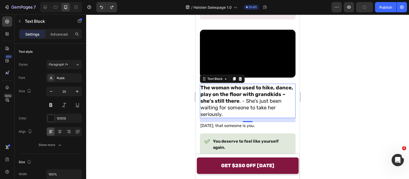
click at [147, 35] on div at bounding box center [247, 96] width 323 height 164
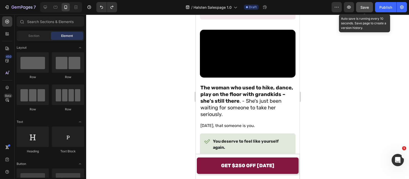
click at [362, 3] on button "Save" at bounding box center [364, 7] width 17 height 10
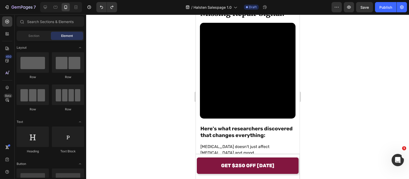
scroll to position [865, 0]
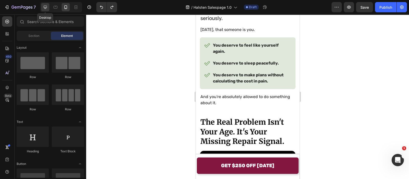
click at [45, 7] on icon at bounding box center [45, 7] width 3 height 3
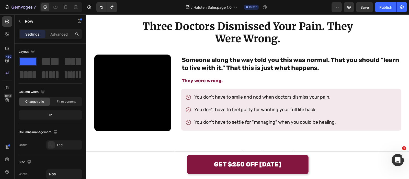
scroll to position [297, 0]
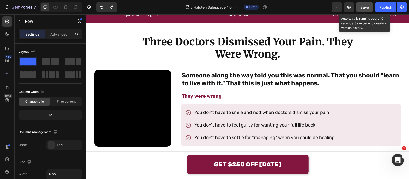
click at [360, 7] on button "Save" at bounding box center [364, 7] width 17 height 10
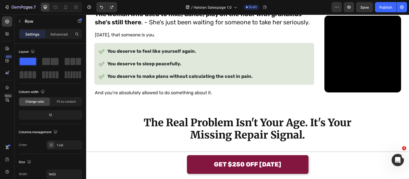
scroll to position [452, 0]
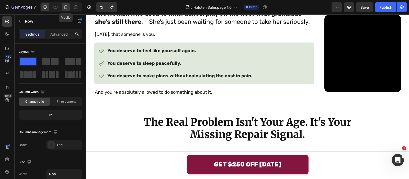
click at [68, 10] on div at bounding box center [66, 7] width 8 height 8
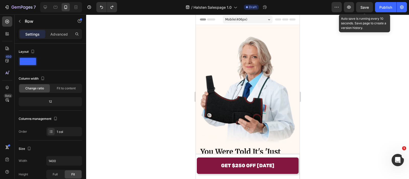
click at [364, 9] on span "Save" at bounding box center [365, 7] width 8 height 4
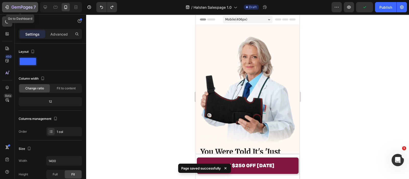
click at [31, 8] on icon "button" at bounding box center [32, 7] width 2 height 2
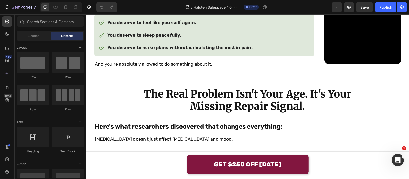
scroll to position [481, 0]
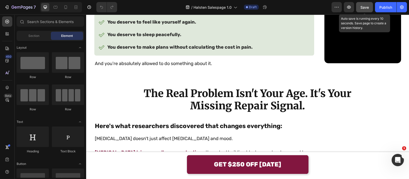
click at [359, 7] on button "Save" at bounding box center [364, 7] width 17 height 10
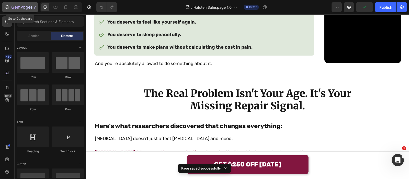
click at [28, 11] on button "7" at bounding box center [20, 7] width 36 height 10
